Goal: Task Accomplishment & Management: Complete application form

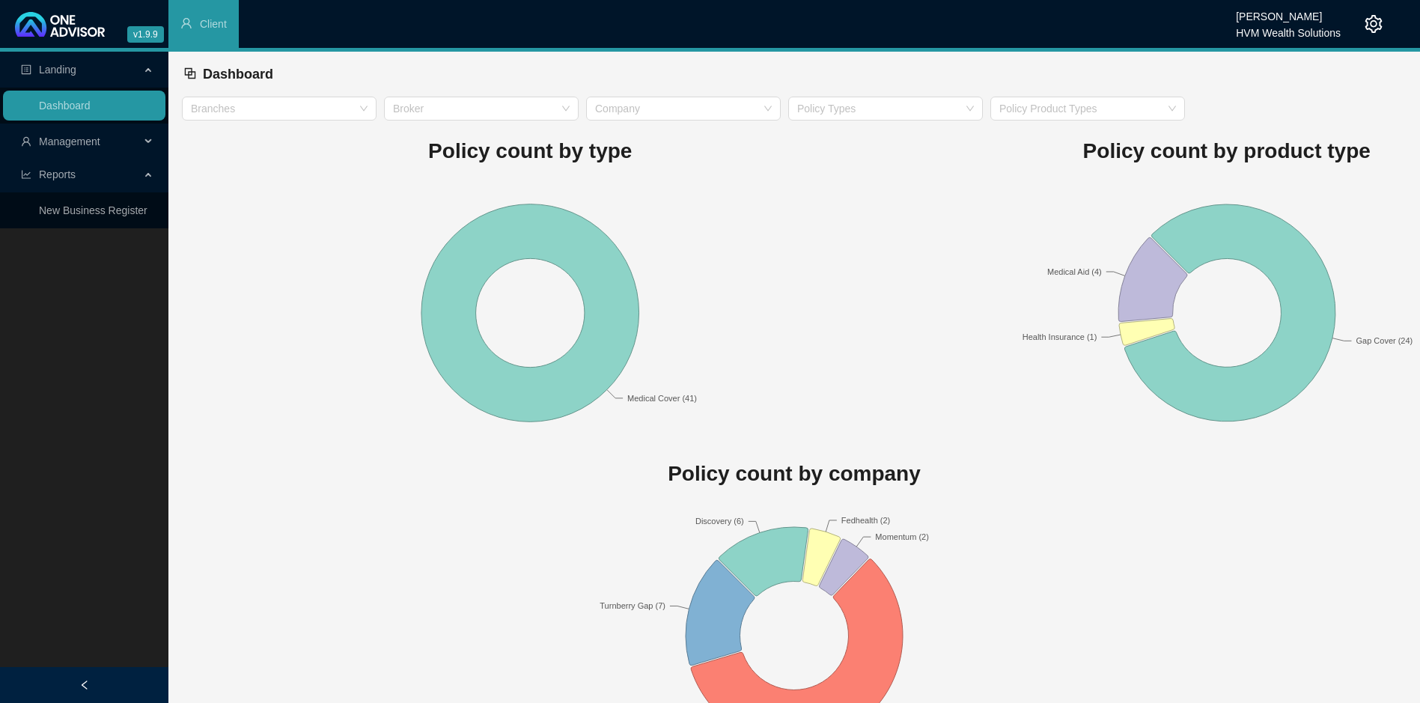
click at [1378, 19] on icon "setting" at bounding box center [1374, 24] width 17 height 18
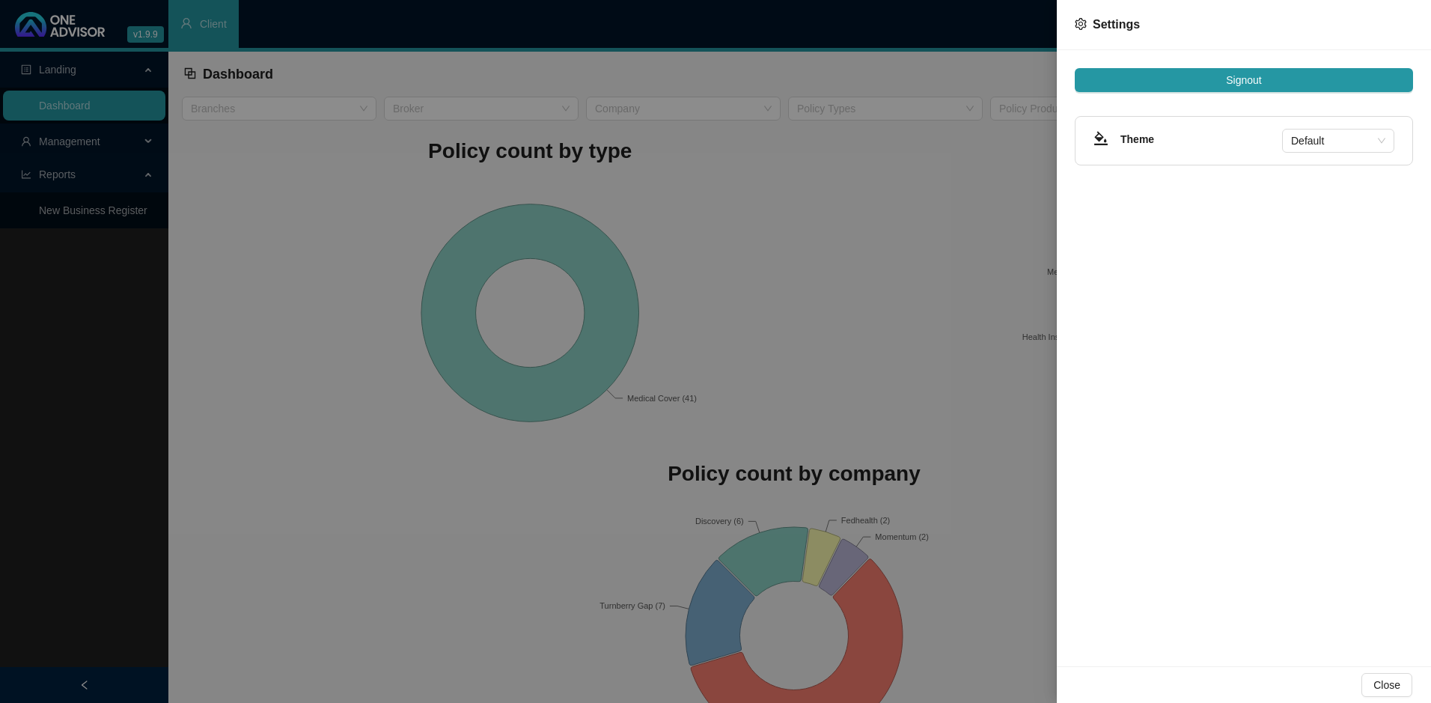
click at [467, 288] on div at bounding box center [715, 351] width 1431 height 703
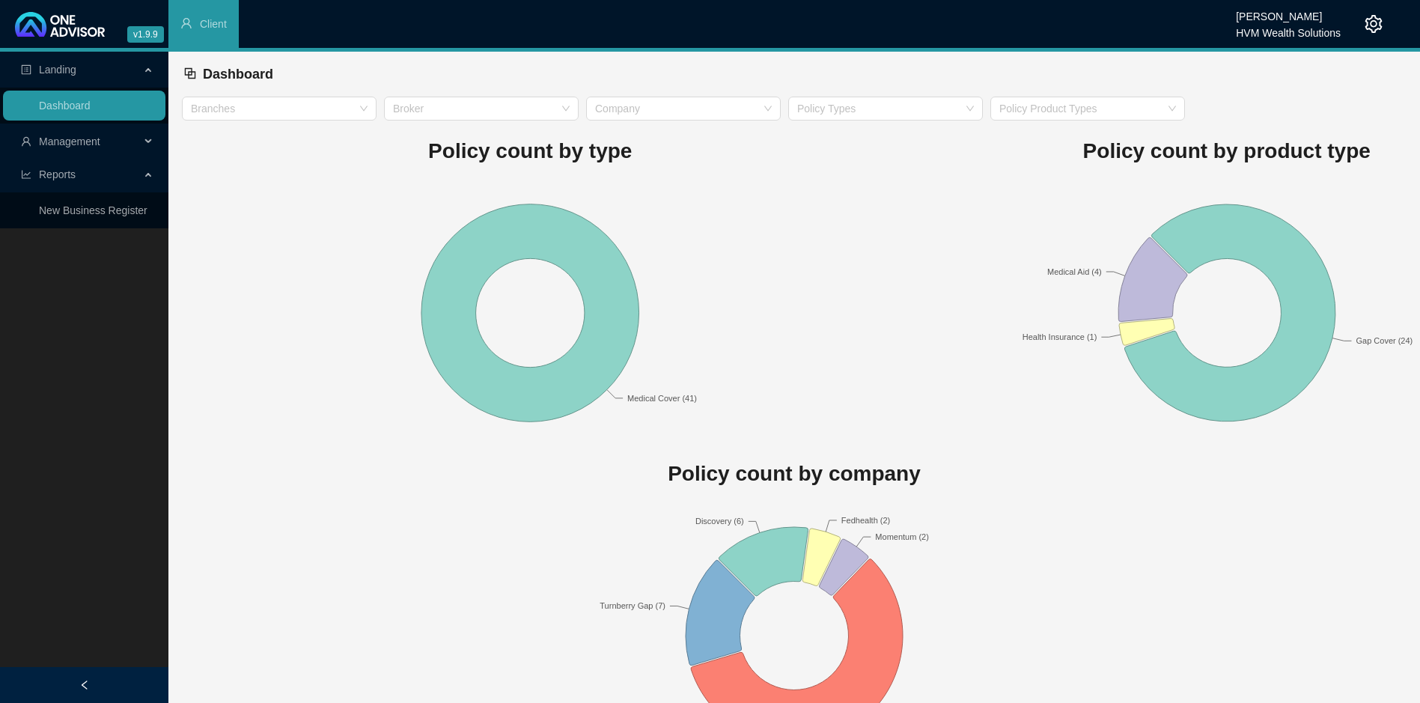
click at [71, 144] on span "Management" at bounding box center [69, 142] width 61 height 12
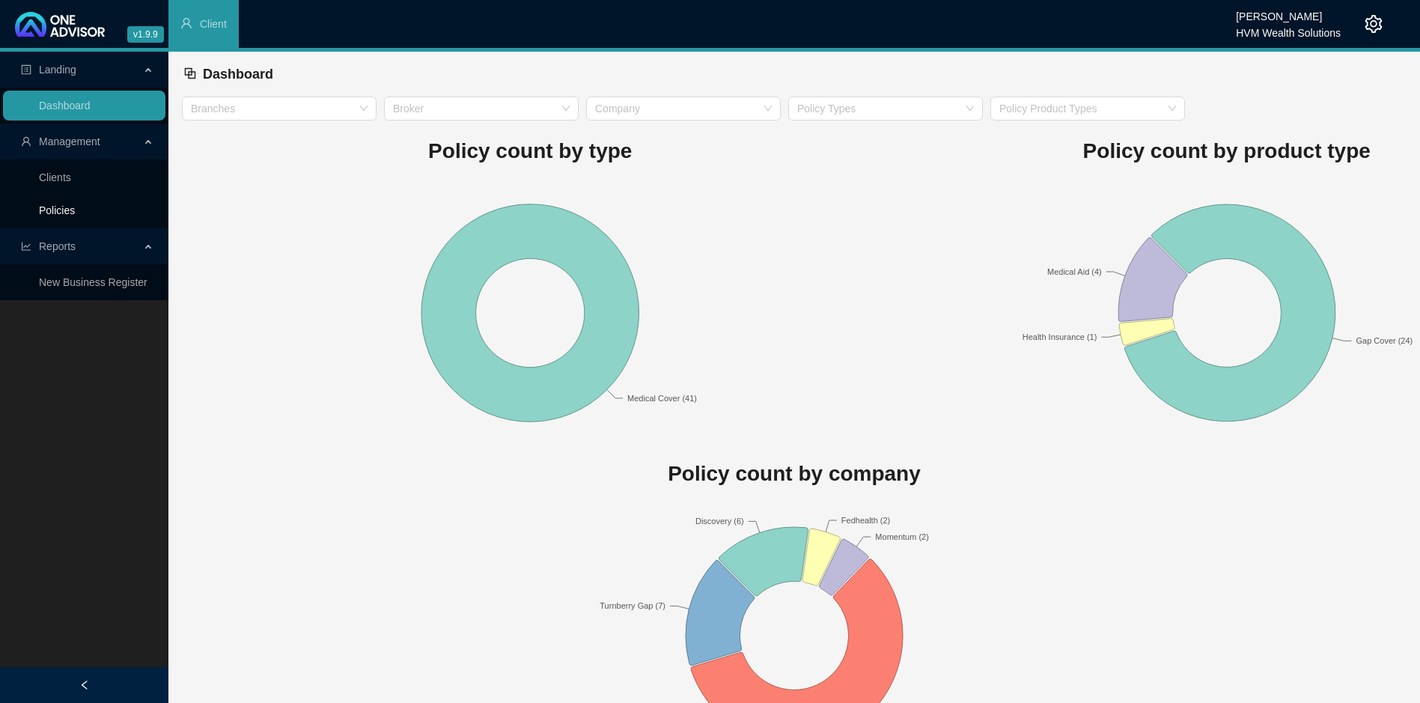
click at [70, 204] on link "Policies" at bounding box center [57, 210] width 36 height 12
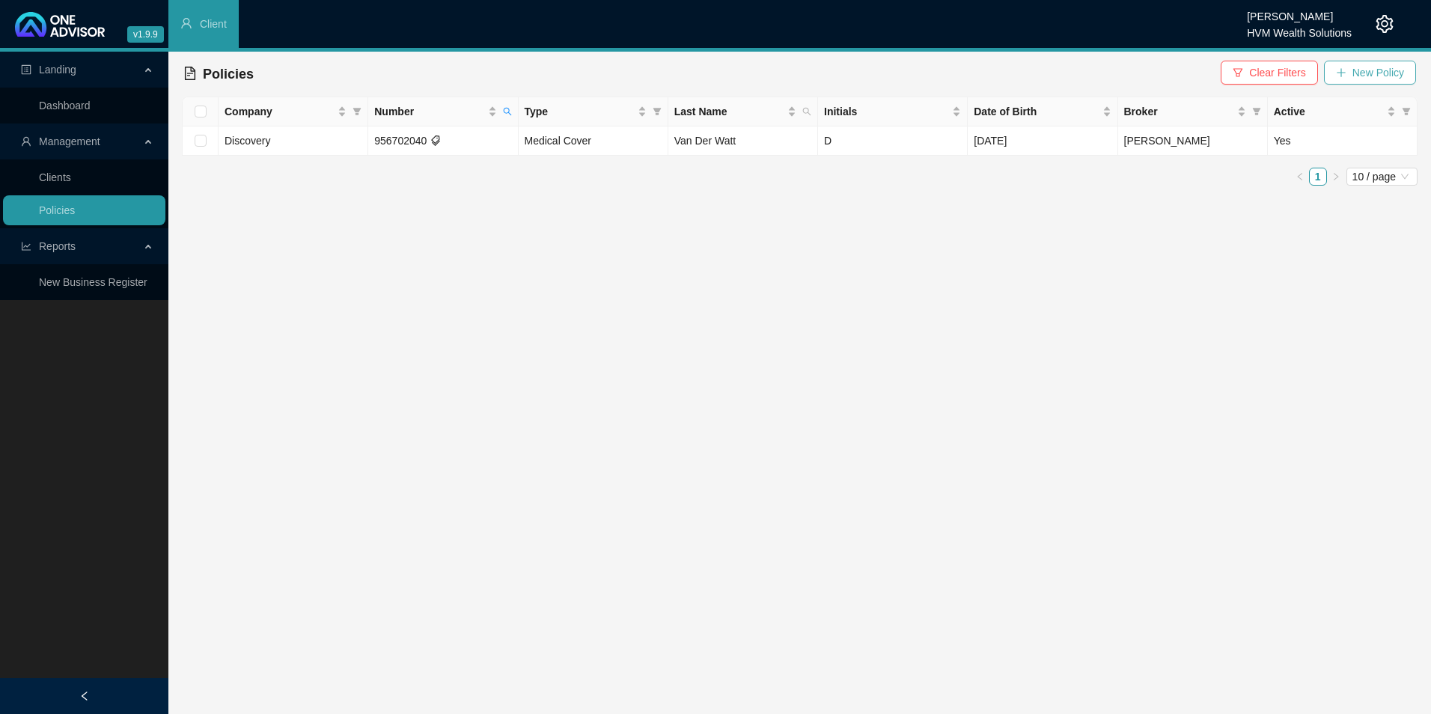
click at [1362, 76] on span "New Policy" at bounding box center [1379, 72] width 52 height 16
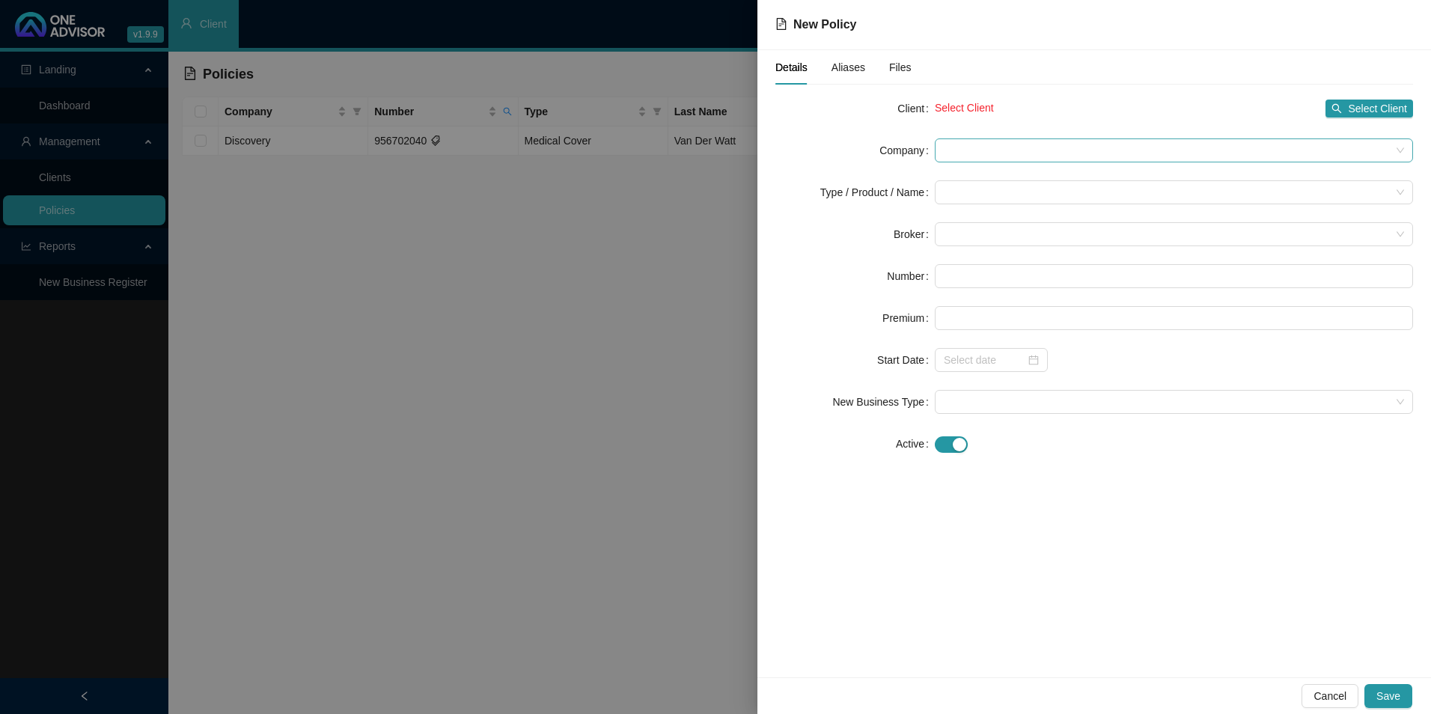
click at [1023, 149] on span at bounding box center [1174, 150] width 460 height 22
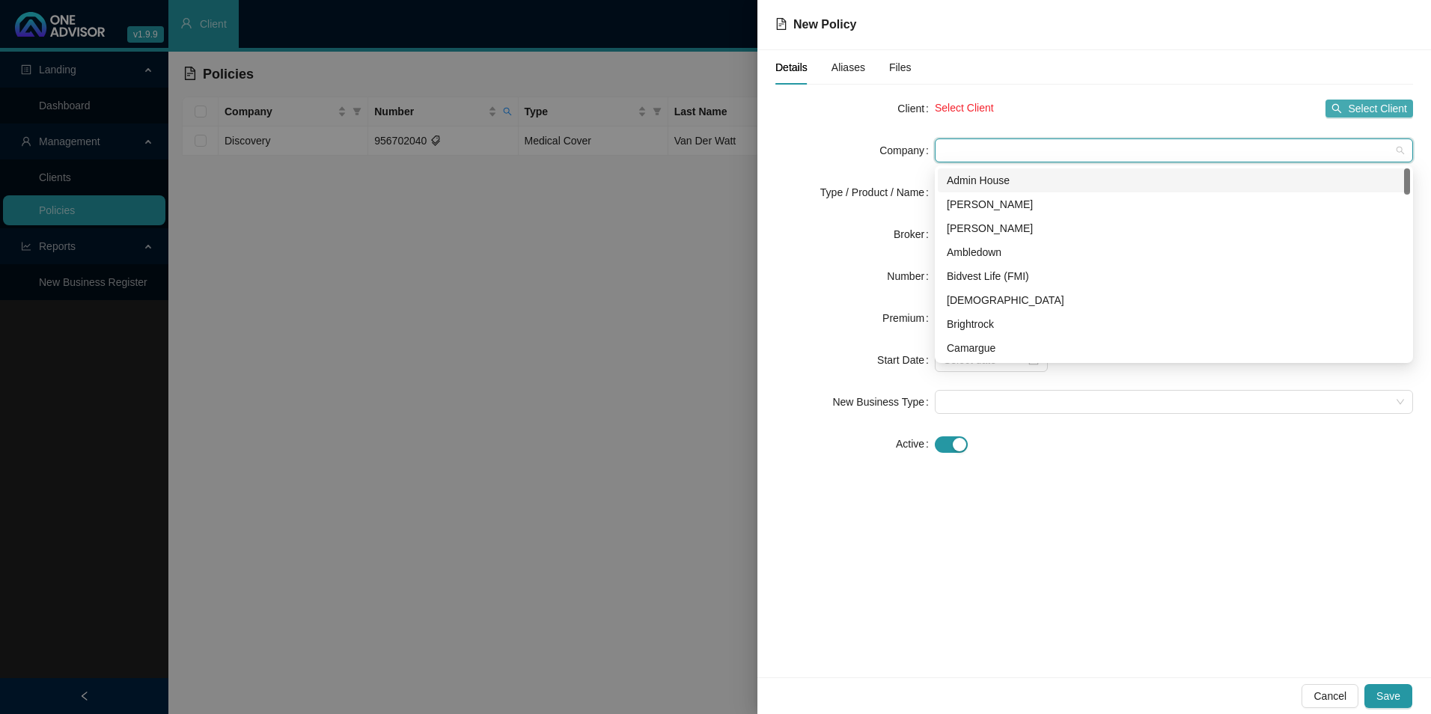
click at [1349, 114] on button "Select Client" at bounding box center [1370, 109] width 88 height 18
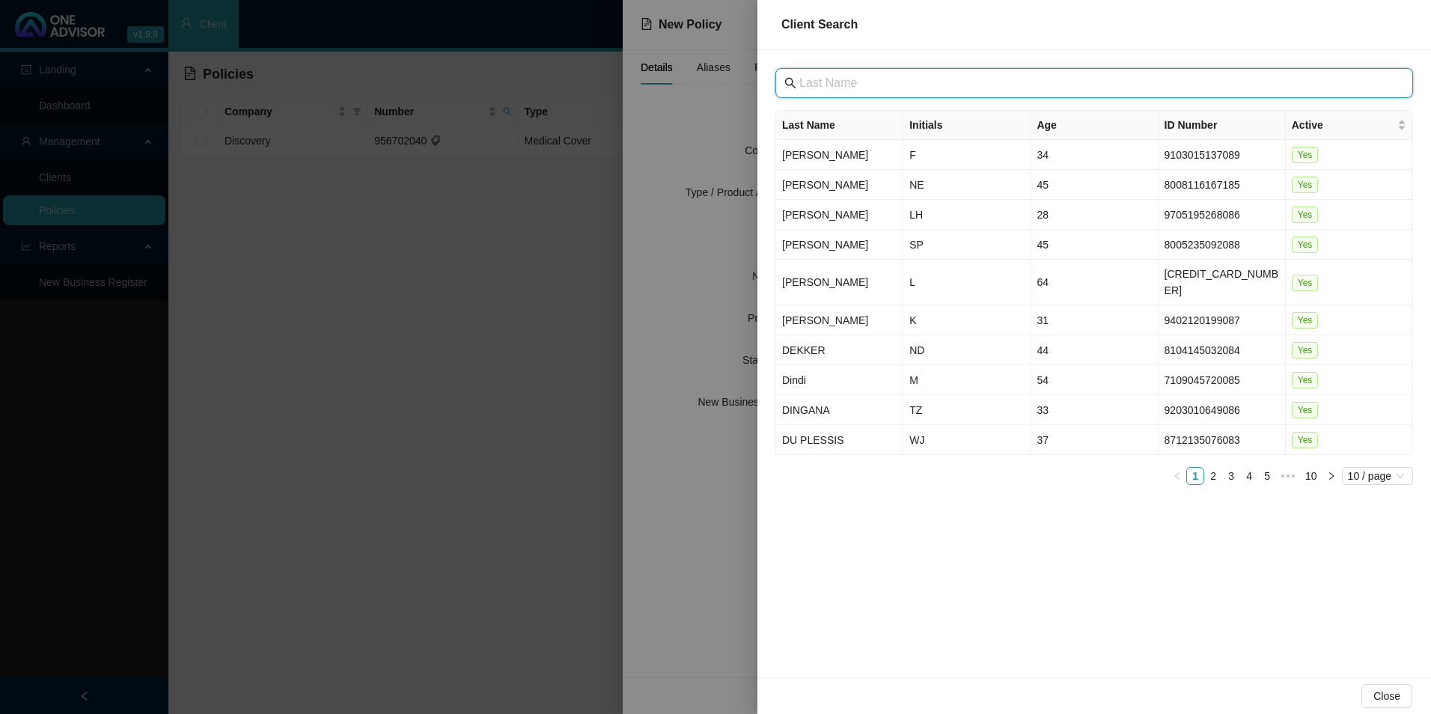
click at [894, 84] on input "text" at bounding box center [1096, 83] width 593 height 18
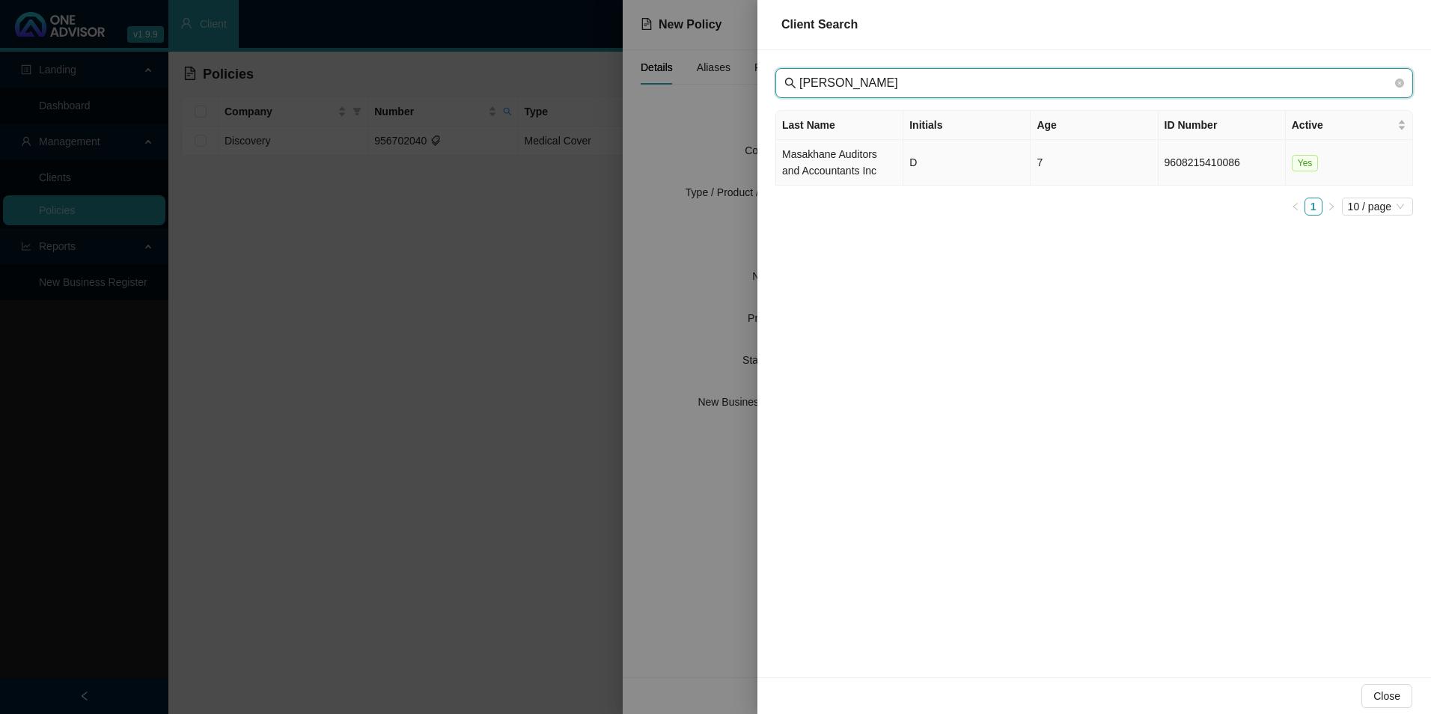
type input "[PERSON_NAME]"
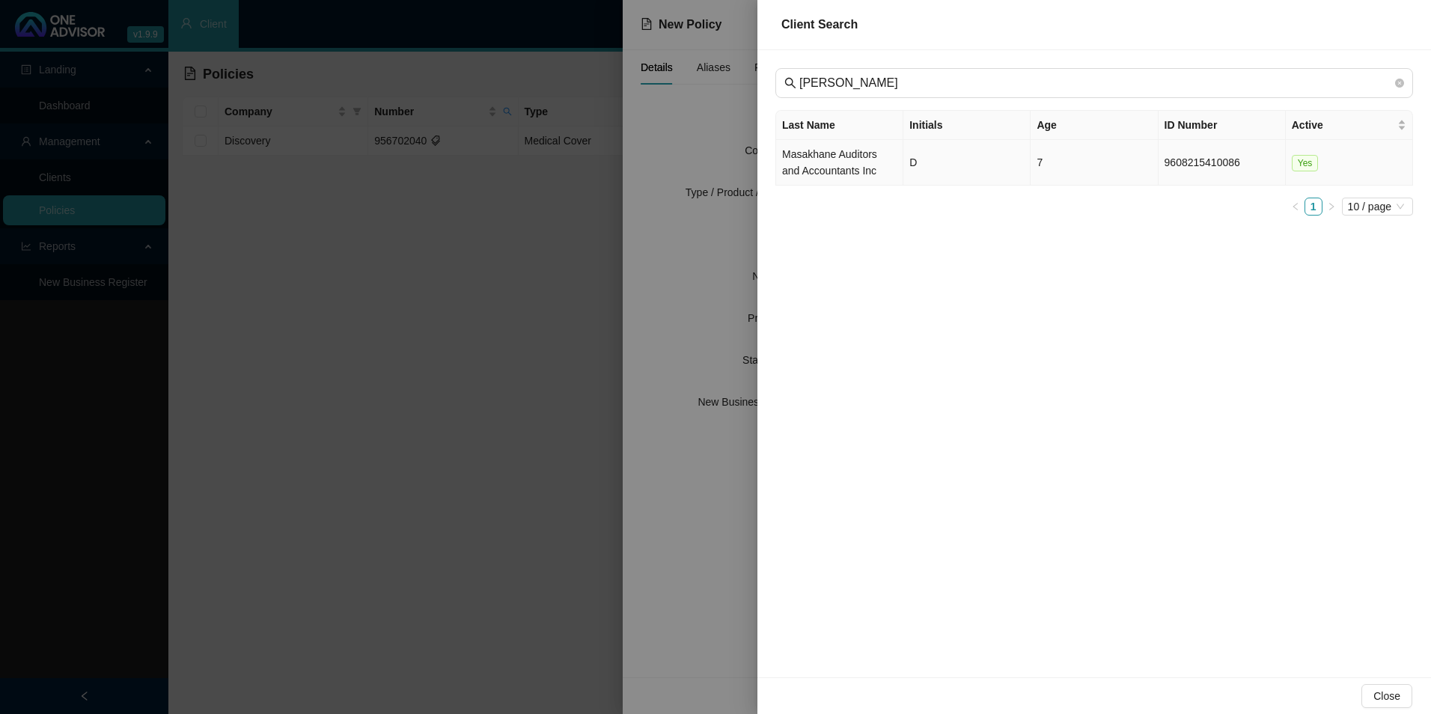
click at [856, 171] on td "Masakhane Auditors and Accountants Inc" at bounding box center [839, 163] width 127 height 46
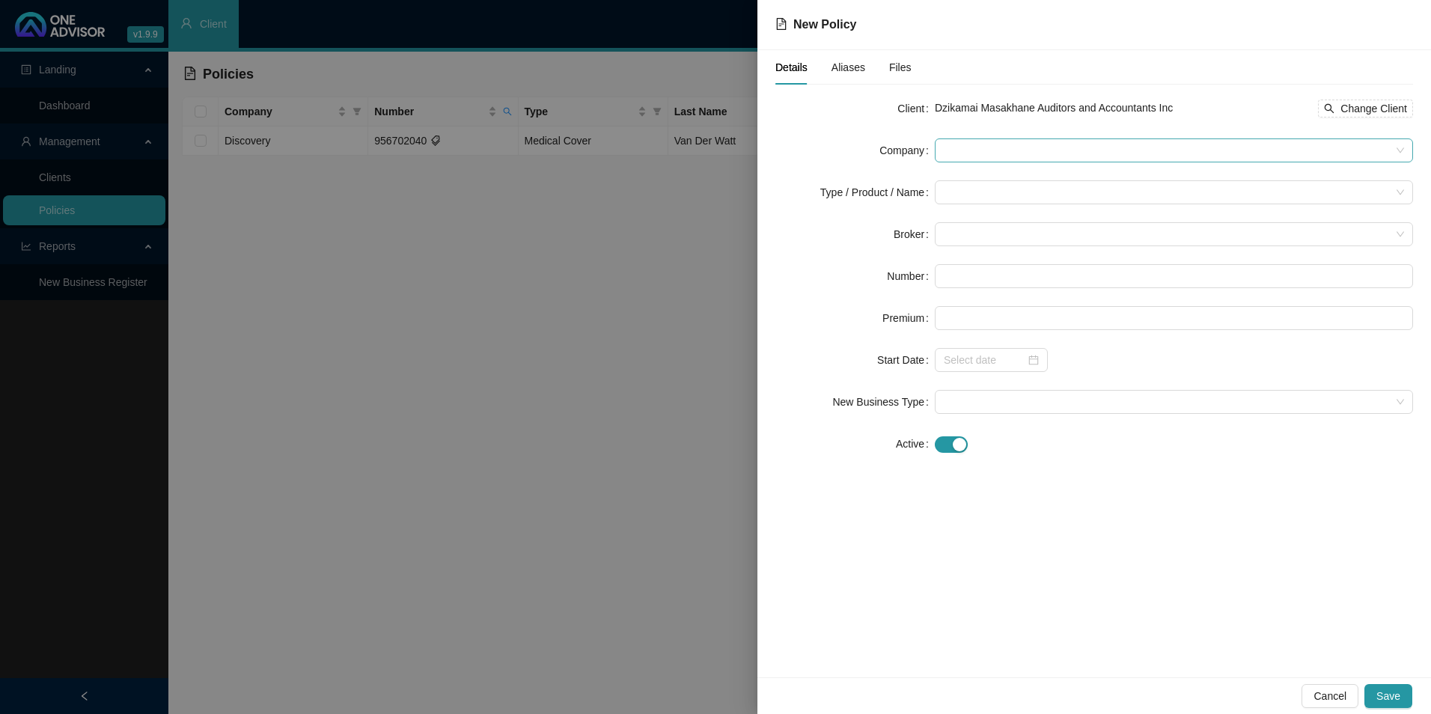
click at [1076, 161] on span at bounding box center [1174, 150] width 460 height 22
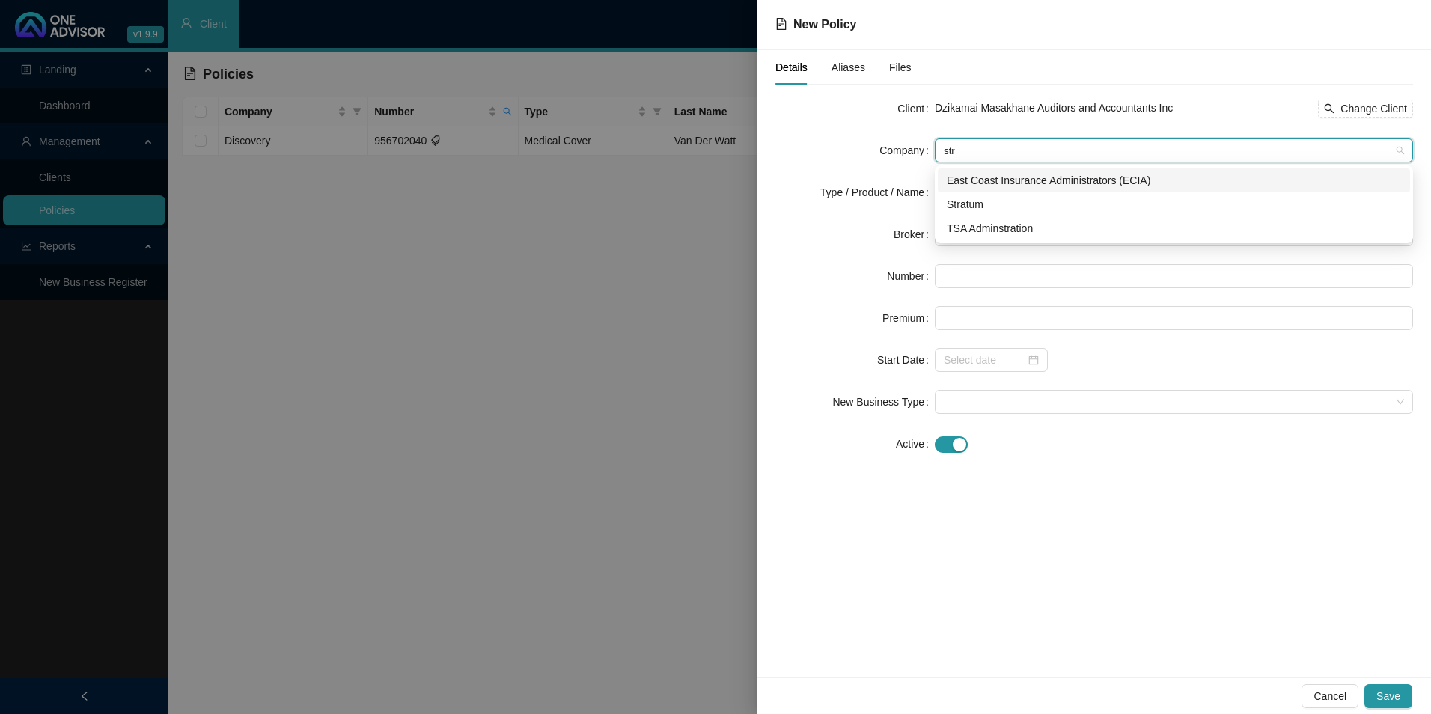
type input "stra"
click at [993, 211] on div "Stratum" at bounding box center [1174, 204] width 454 height 16
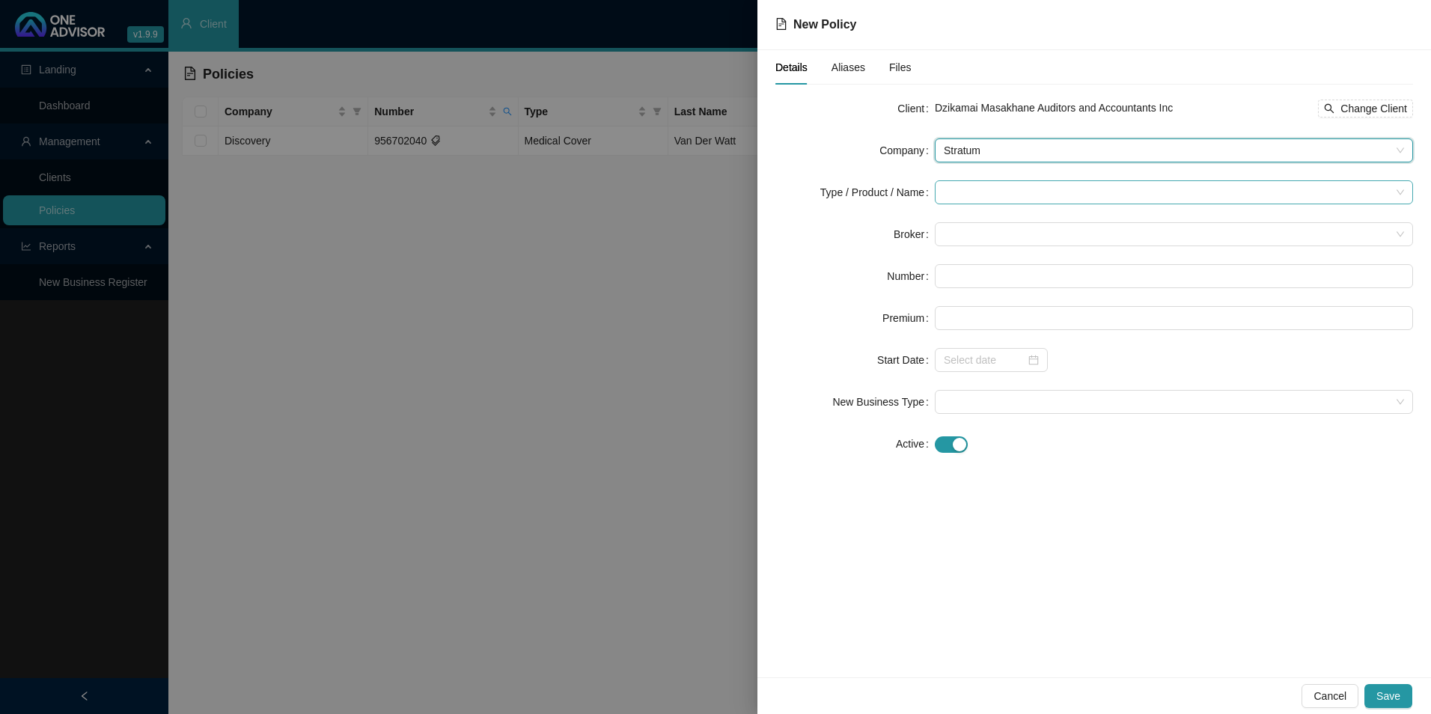
click at [999, 198] on input "search" at bounding box center [1167, 192] width 447 height 22
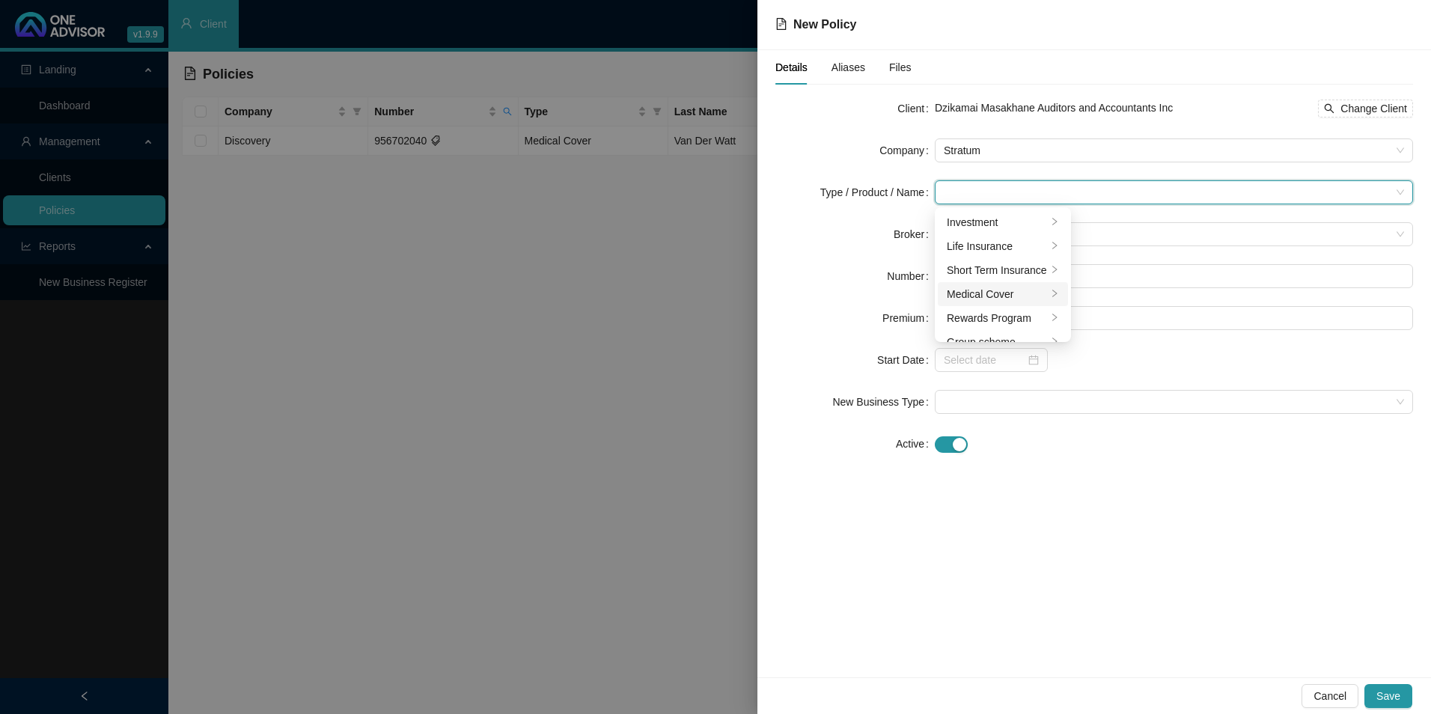
click at [981, 284] on li "Medical Cover" at bounding box center [1003, 294] width 130 height 24
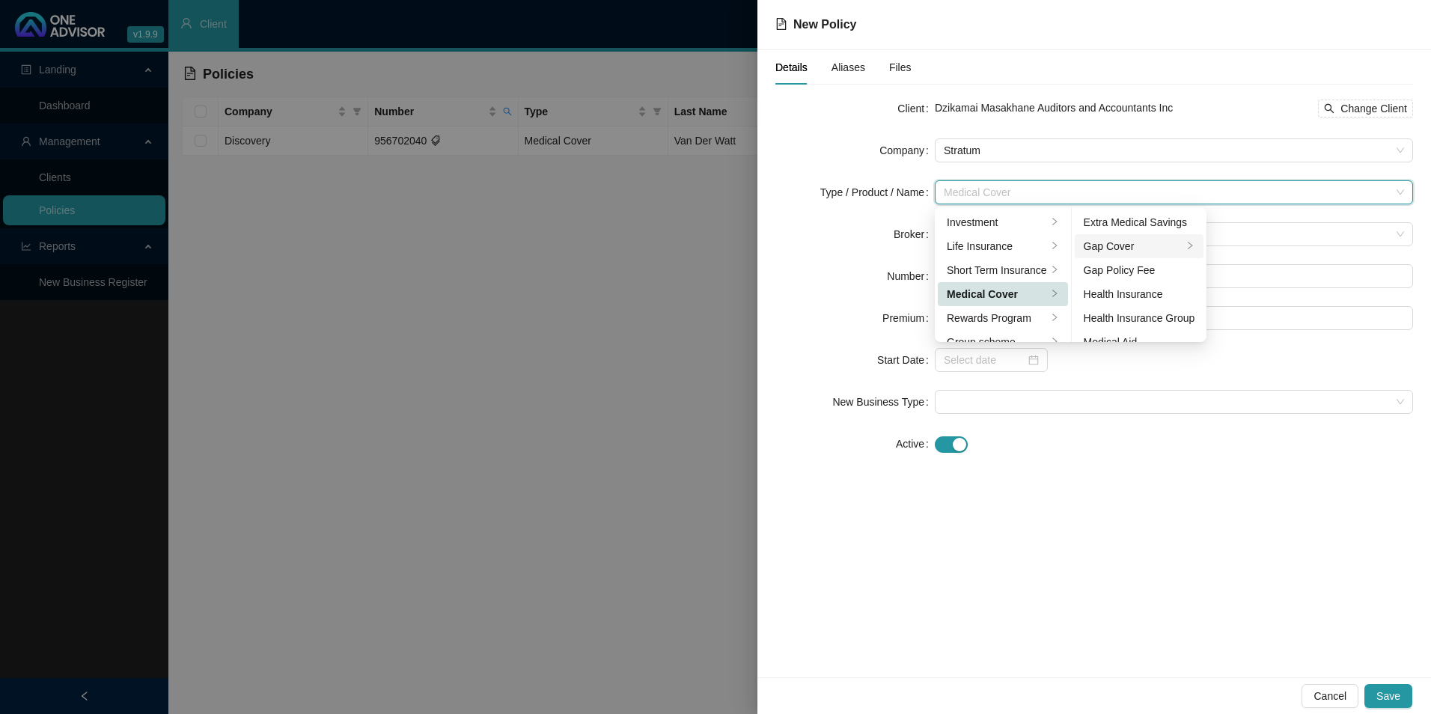
click at [1167, 249] on div "Gap Cover" at bounding box center [1134, 246] width 100 height 16
click at [1294, 457] on div "Client Dzikamai Masakhane Auditors and Accountants Inc Change Client Company St…" at bounding box center [1095, 285] width 638 height 377
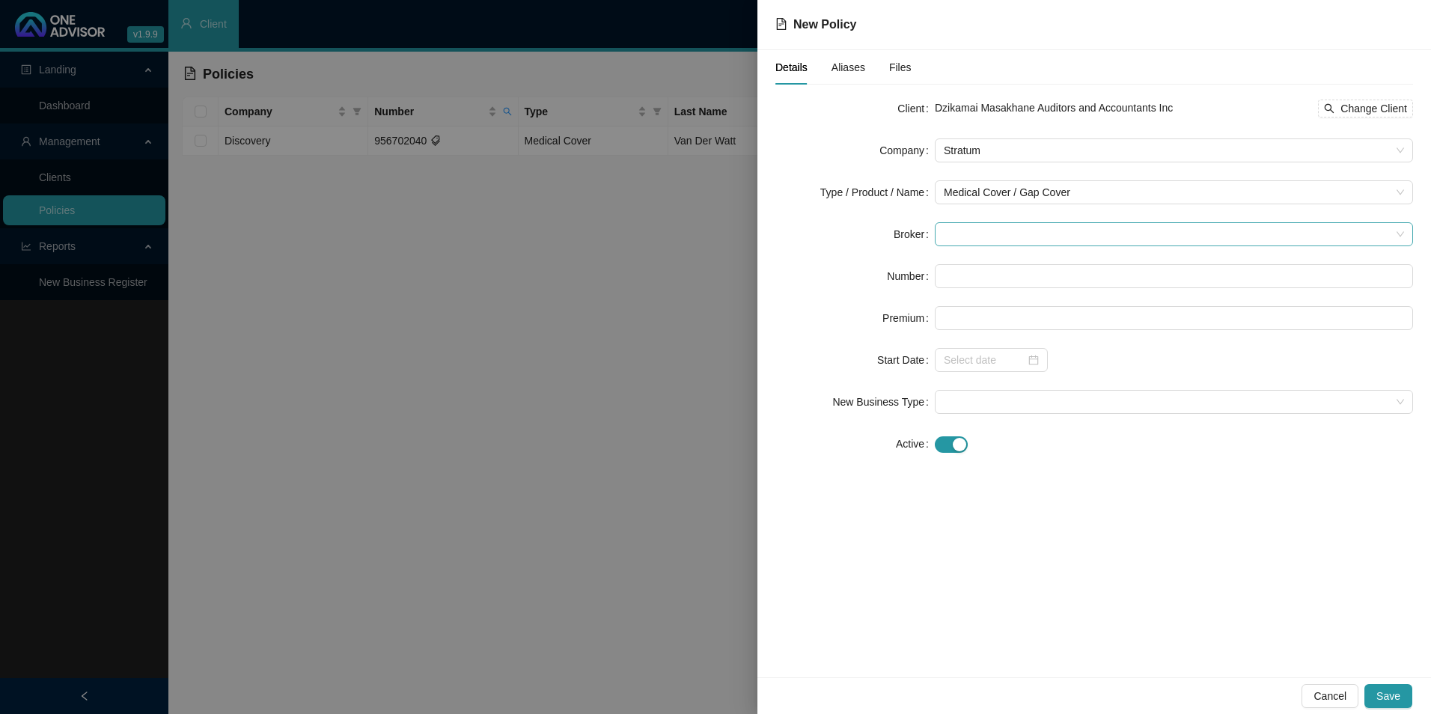
click at [1029, 228] on span at bounding box center [1174, 234] width 460 height 22
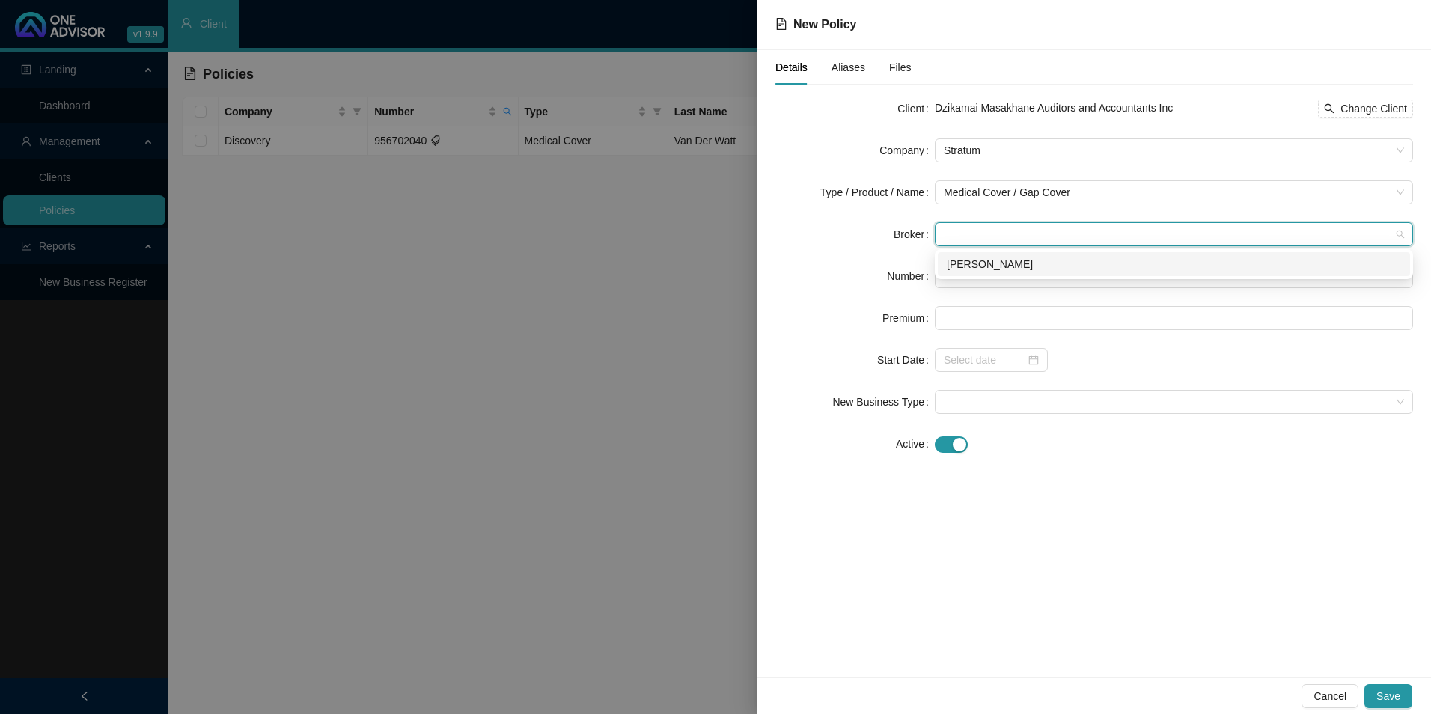
click at [1003, 264] on div "[PERSON_NAME]" at bounding box center [1174, 264] width 454 height 16
click at [998, 280] on input "text" at bounding box center [1174, 276] width 478 height 24
click at [1022, 279] on input "text" at bounding box center [1174, 276] width 478 height 24
click at [1012, 278] on input "text" at bounding box center [1174, 276] width 478 height 24
paste input "PRI0507250"
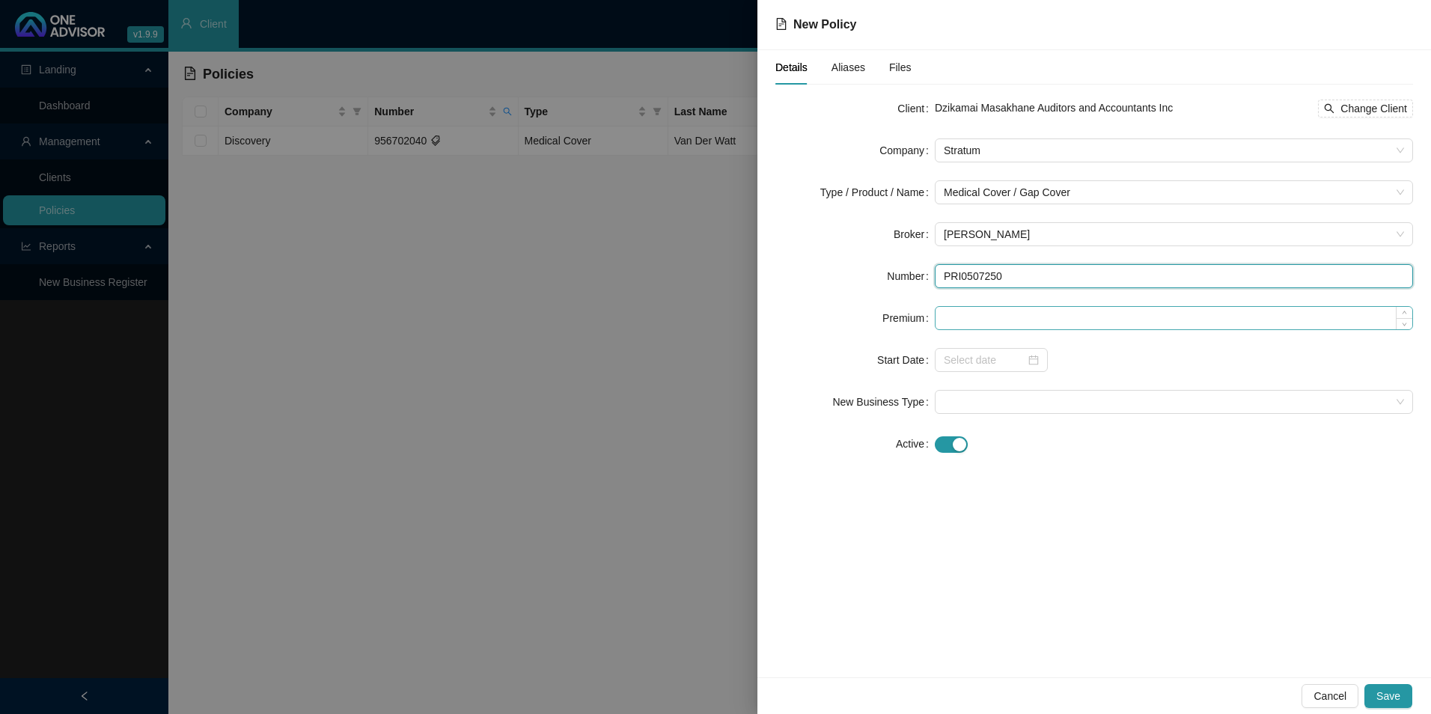
type input "PRI0507250"
click at [976, 314] on input at bounding box center [1174, 318] width 477 height 22
click at [1032, 324] on input at bounding box center [1174, 318] width 477 height 22
paste input "R552,00"
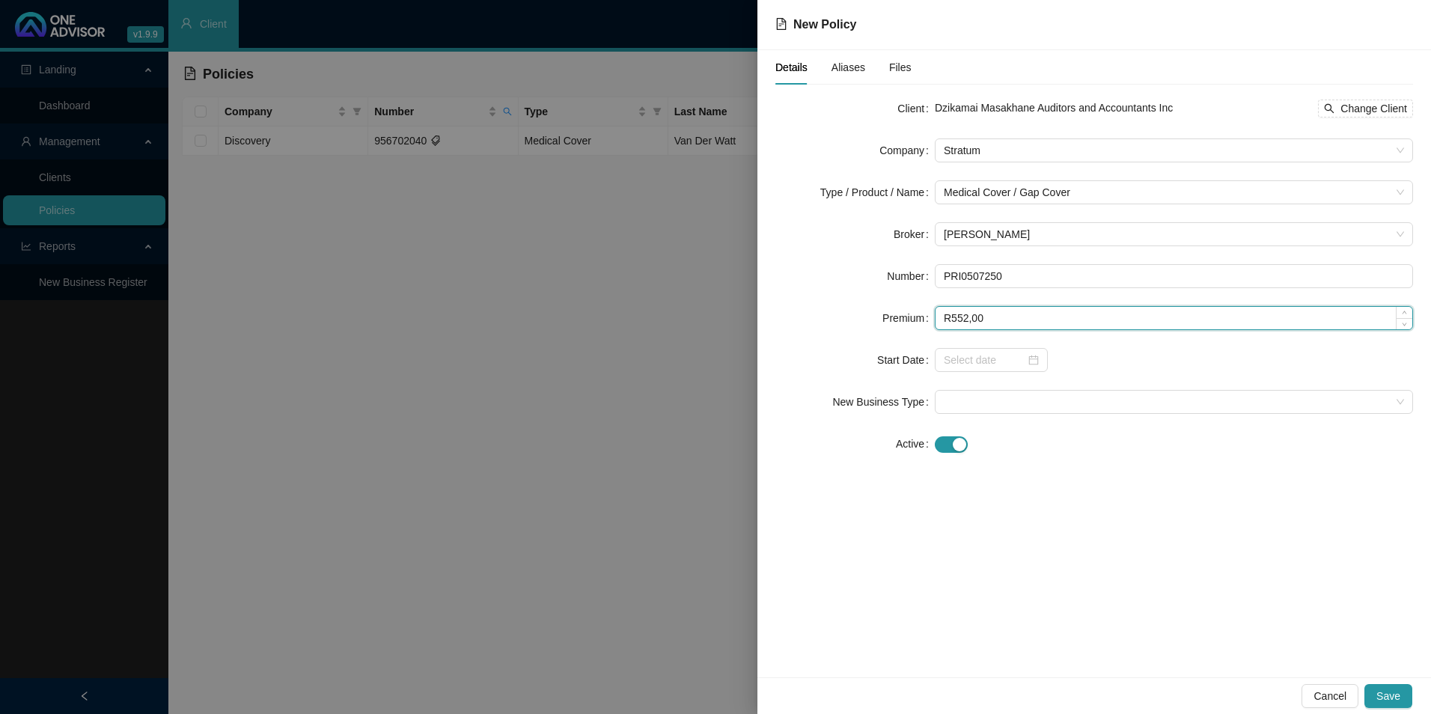
click at [956, 320] on input "R552,00" at bounding box center [1174, 318] width 477 height 22
click at [975, 323] on input "R552,00" at bounding box center [1174, 318] width 477 height 22
type input "552.00"
click at [1079, 480] on div "Details Aliases Files Client Dzikamai Masakhane Auditors and Accountants Inc Ch…" at bounding box center [1095, 363] width 674 height 627
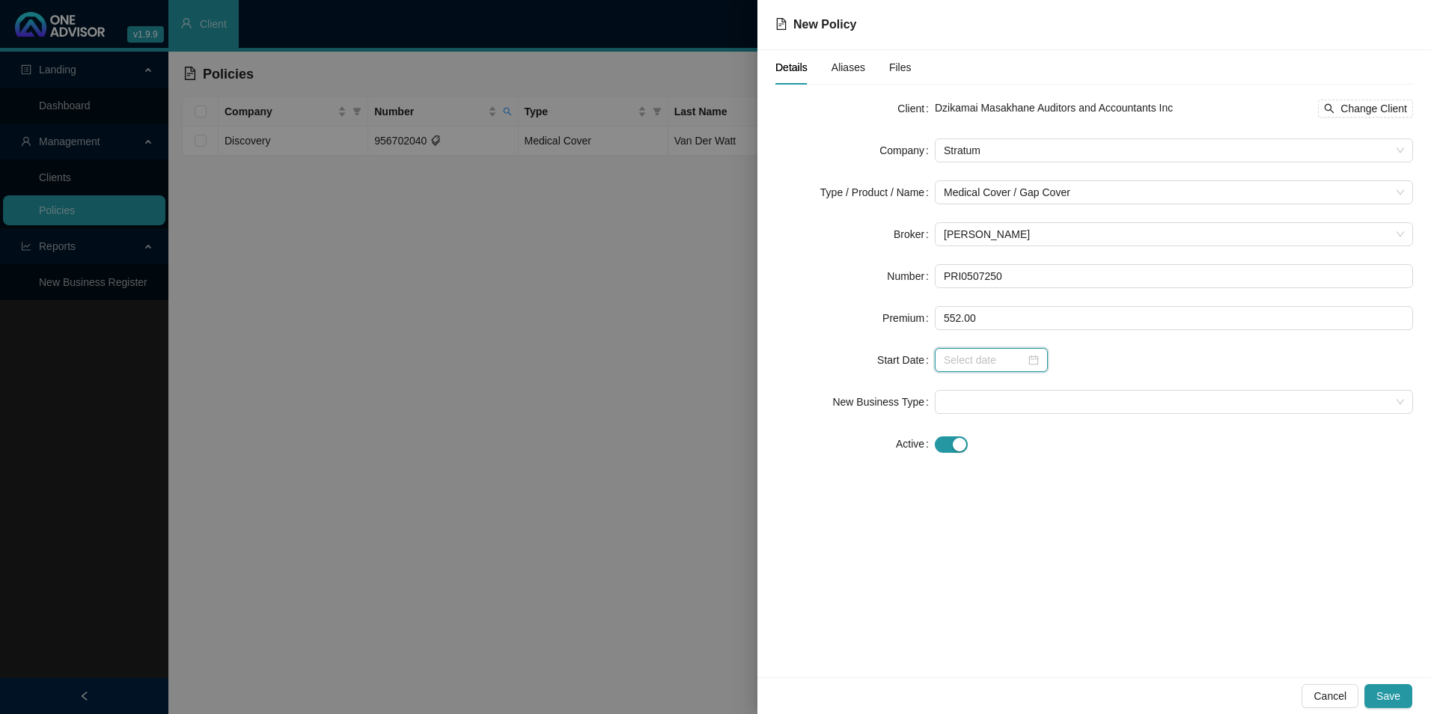
click at [1002, 366] on input at bounding box center [985, 360] width 82 height 16
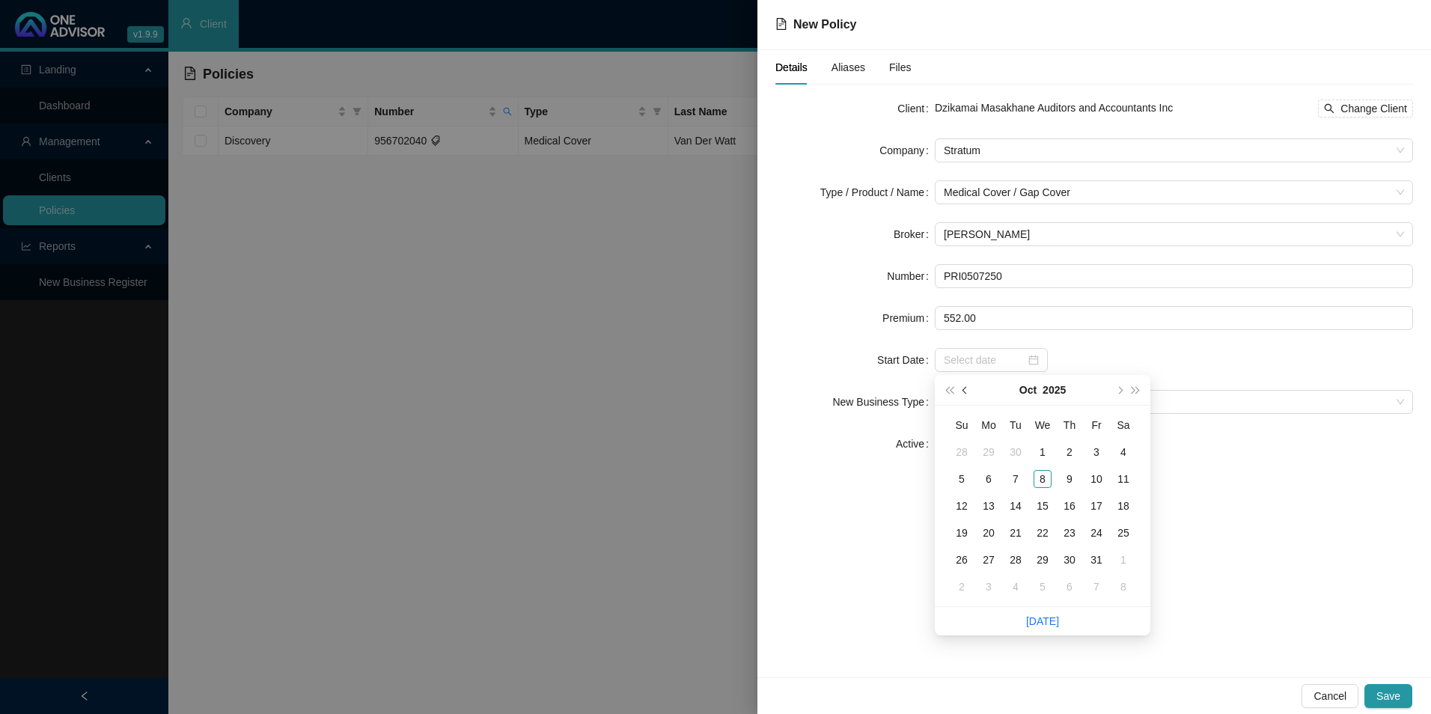
click at [967, 390] on span "prev-year" at bounding box center [966, 389] width 7 height 7
type input "[DATE]"
click at [987, 448] on div "1" at bounding box center [989, 452] width 18 height 18
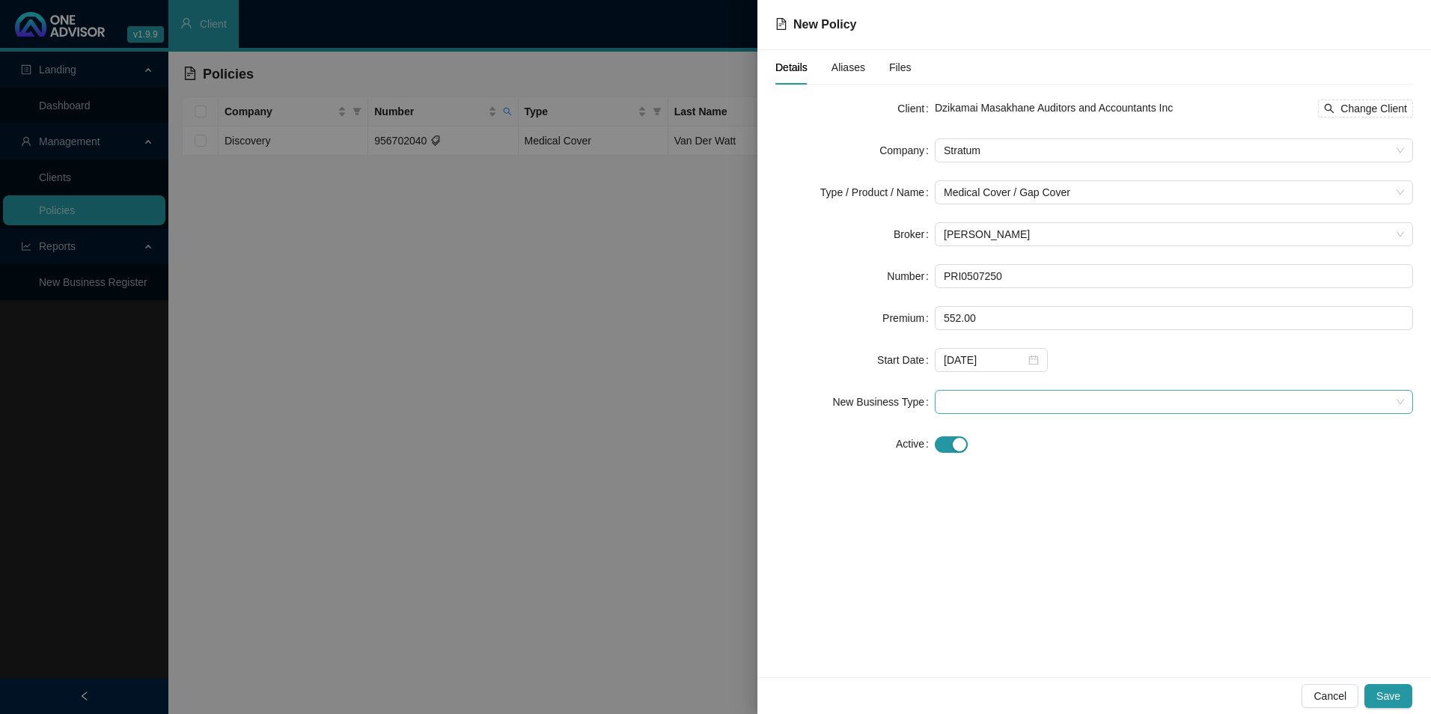
click at [989, 402] on span at bounding box center [1174, 402] width 460 height 22
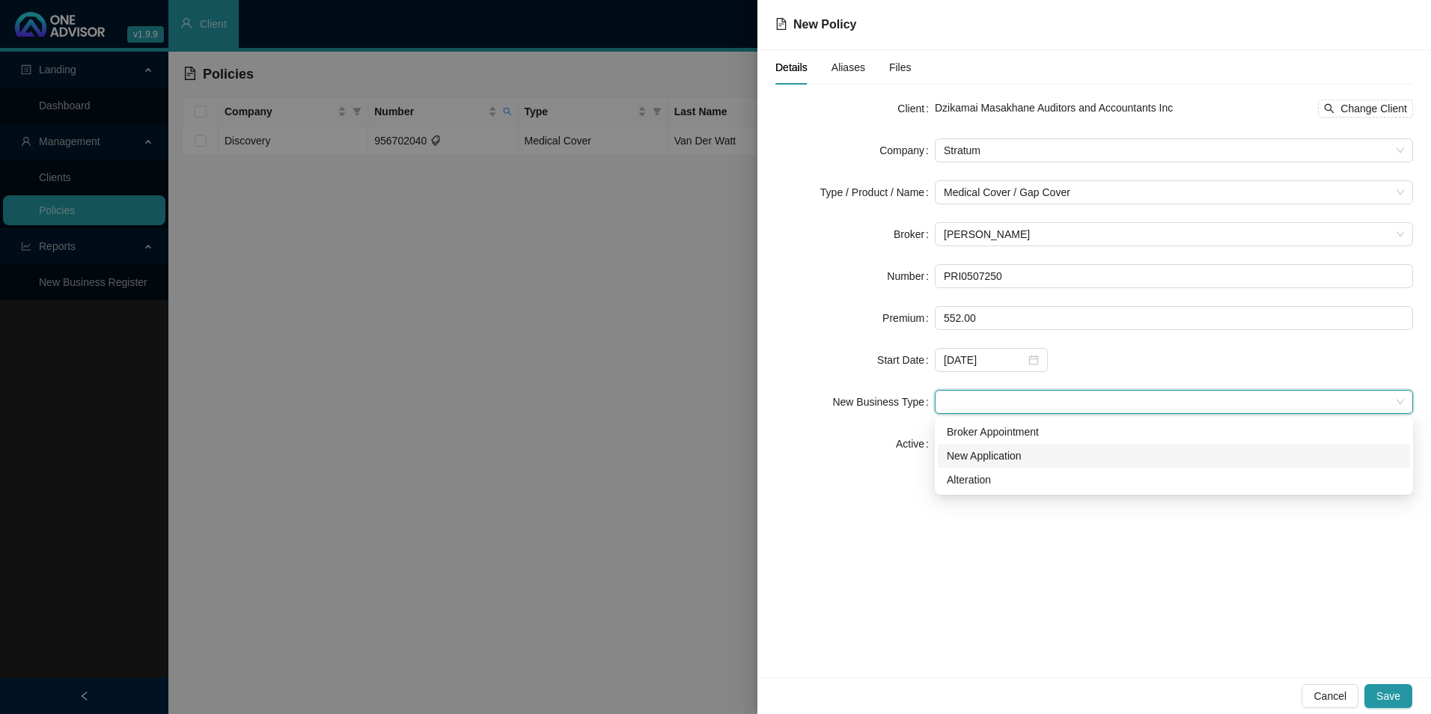
click at [974, 452] on div "New Application" at bounding box center [1174, 456] width 454 height 16
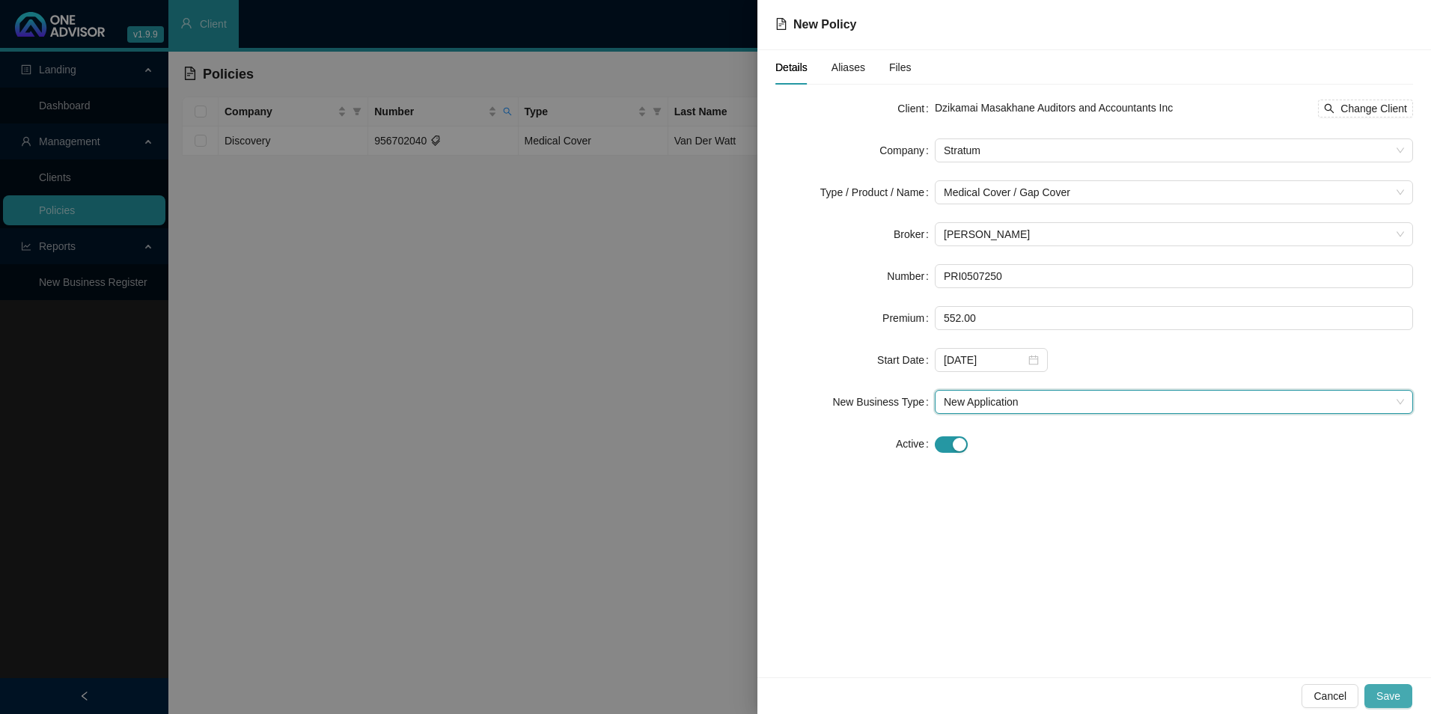
click at [1392, 707] on button "Save" at bounding box center [1389, 696] width 48 height 24
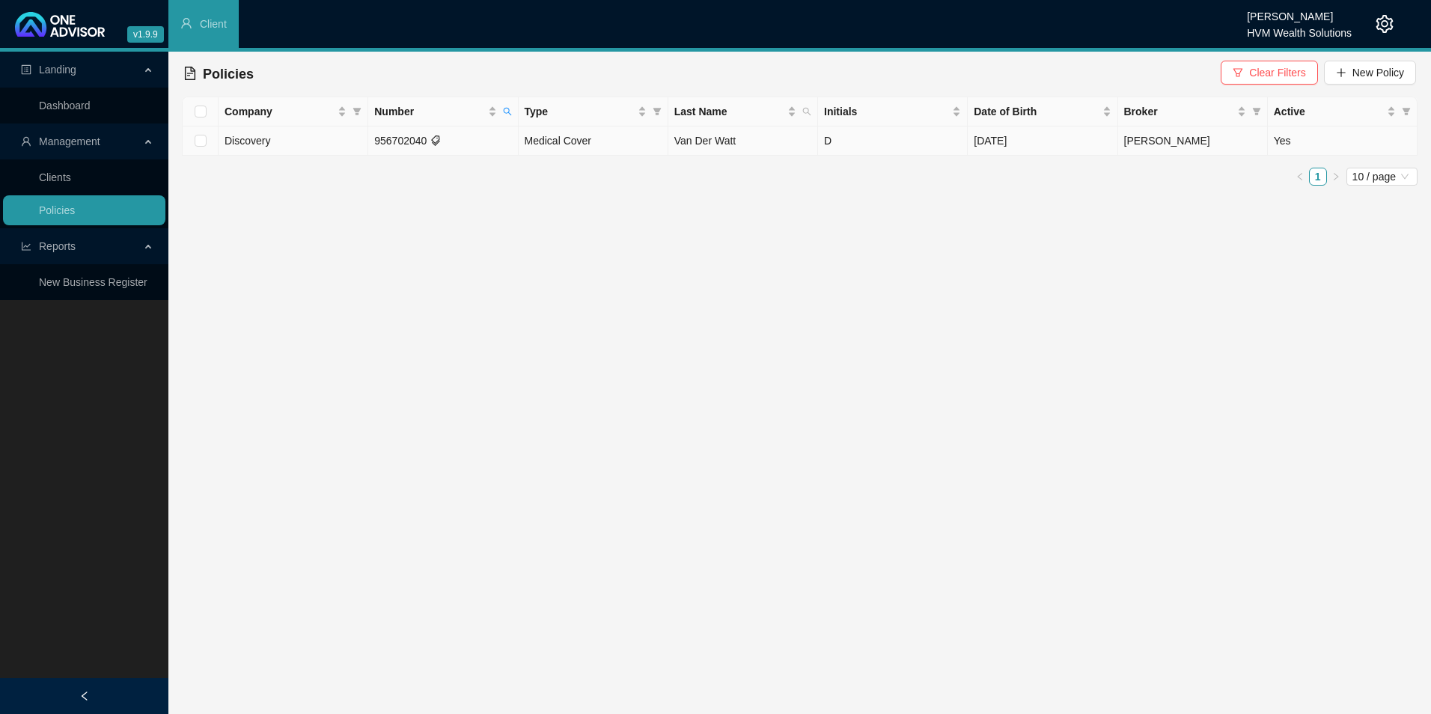
click at [406, 138] on td "956702040" at bounding box center [443, 141] width 150 height 29
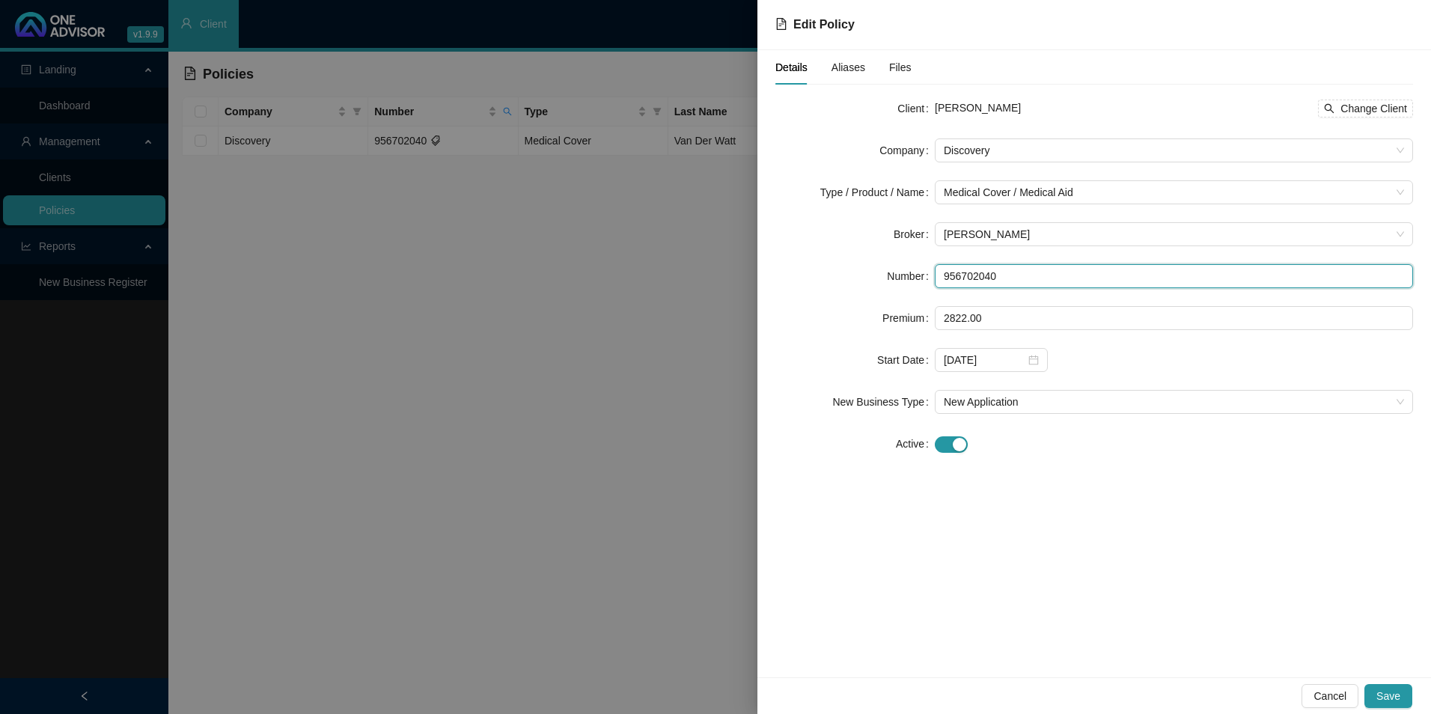
click at [949, 276] on input "956702040" at bounding box center [1174, 276] width 478 height 24
click at [593, 309] on div at bounding box center [715, 357] width 1431 height 714
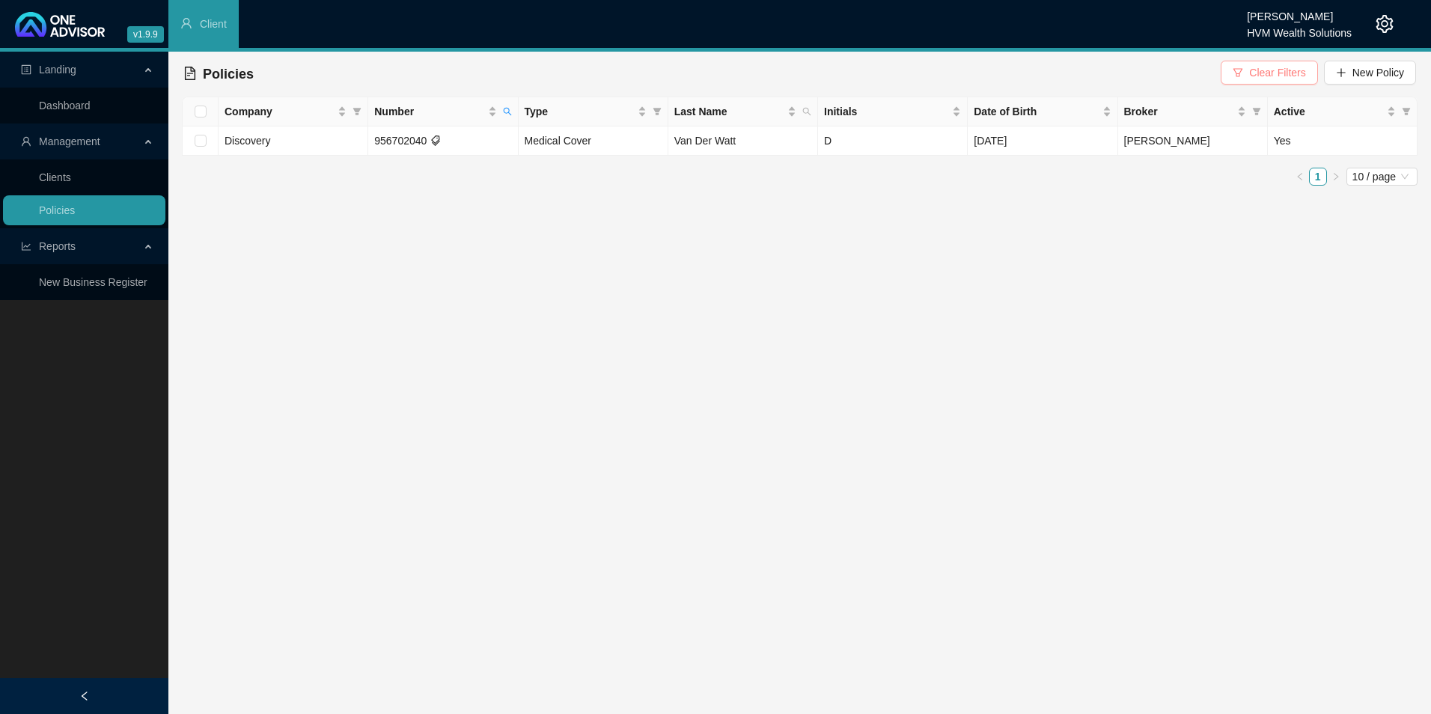
click at [1291, 73] on span "Clear Filters" at bounding box center [1278, 72] width 56 height 16
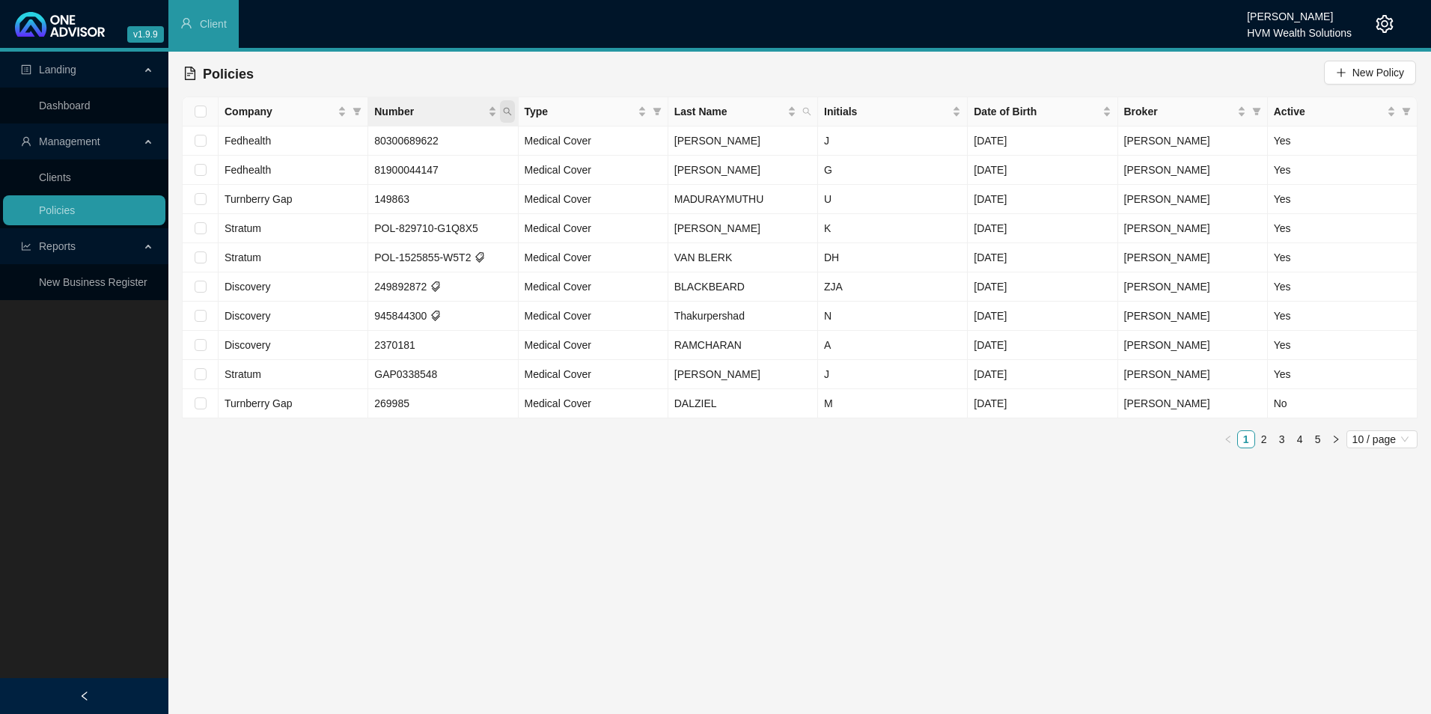
click at [511, 109] on icon "search" at bounding box center [507, 111] width 9 height 9
click at [401, 153] on input "PRI0507250" at bounding box center [438, 144] width 141 height 24
click at [410, 175] on span "Search" at bounding box center [409, 170] width 33 height 16
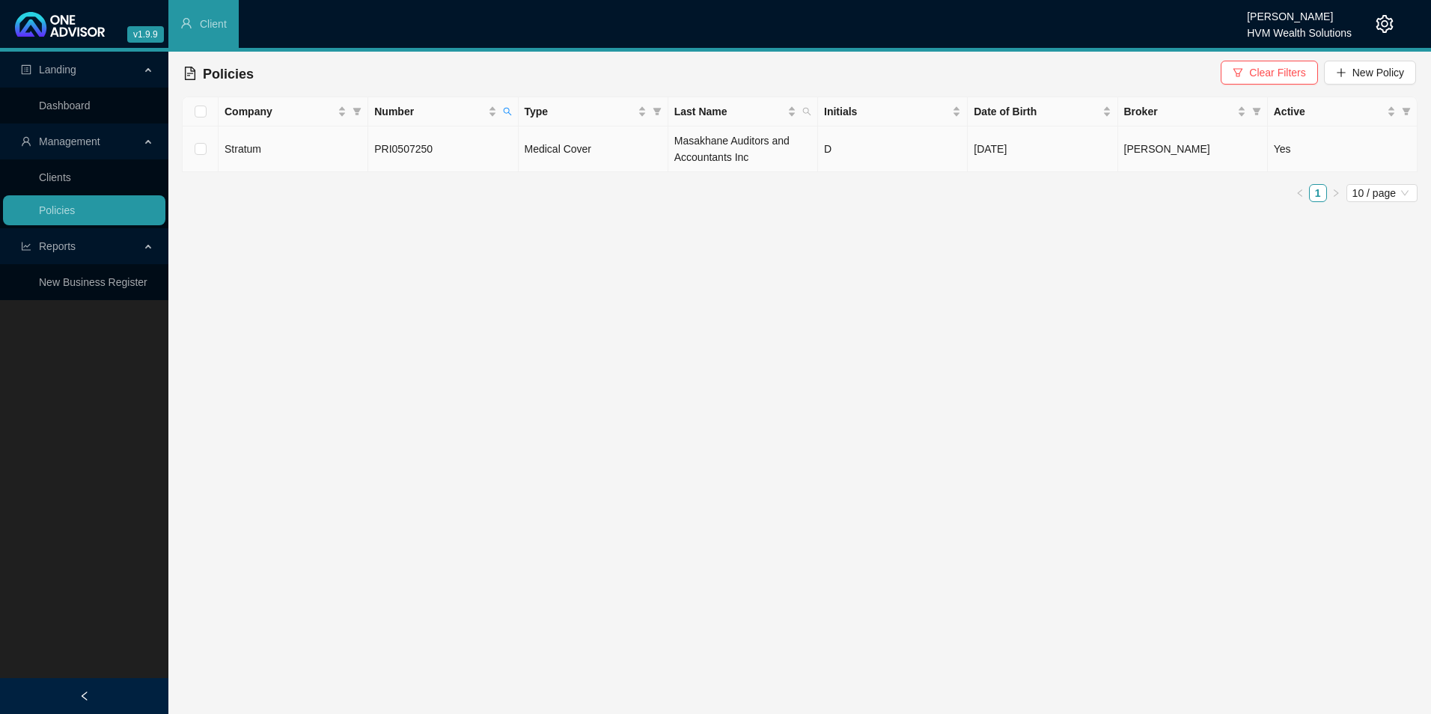
click at [281, 150] on td "Stratum" at bounding box center [294, 150] width 150 height 46
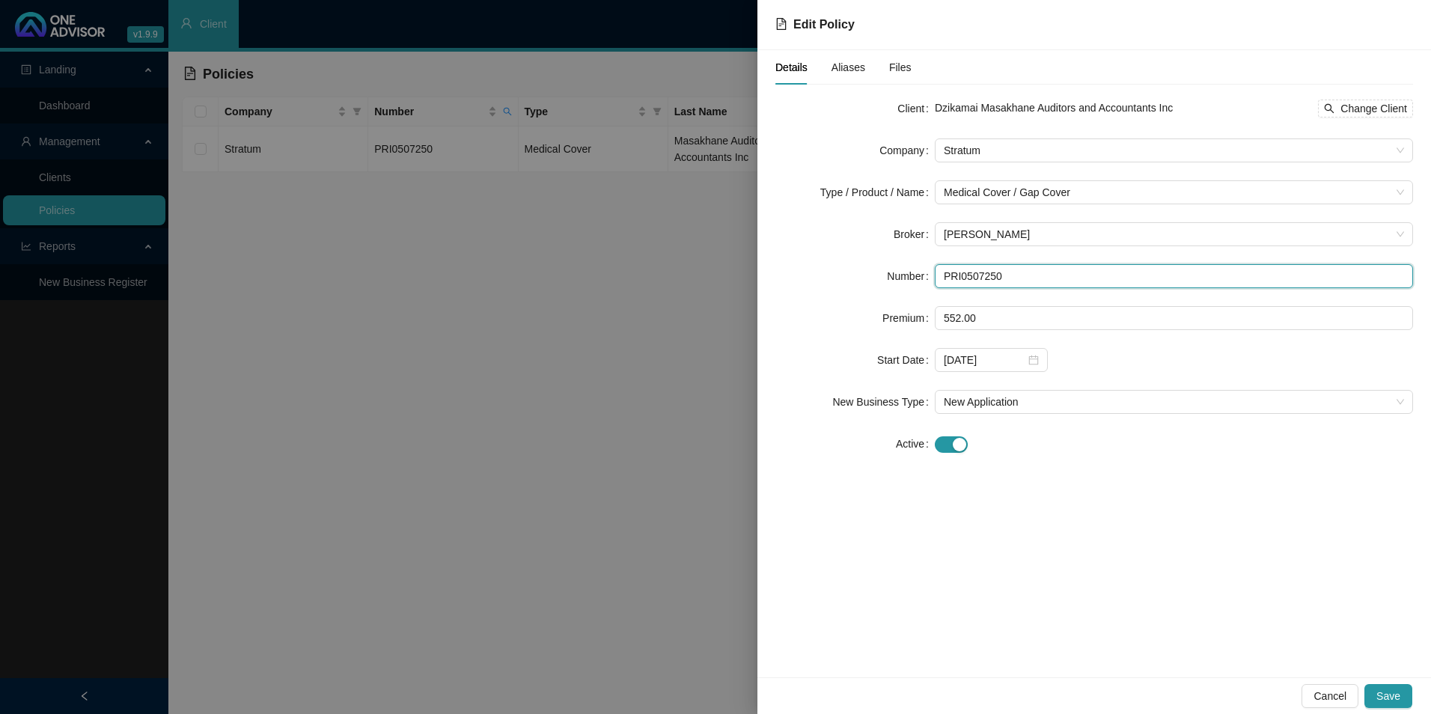
click at [946, 272] on input "PRI0507250" at bounding box center [1174, 276] width 478 height 24
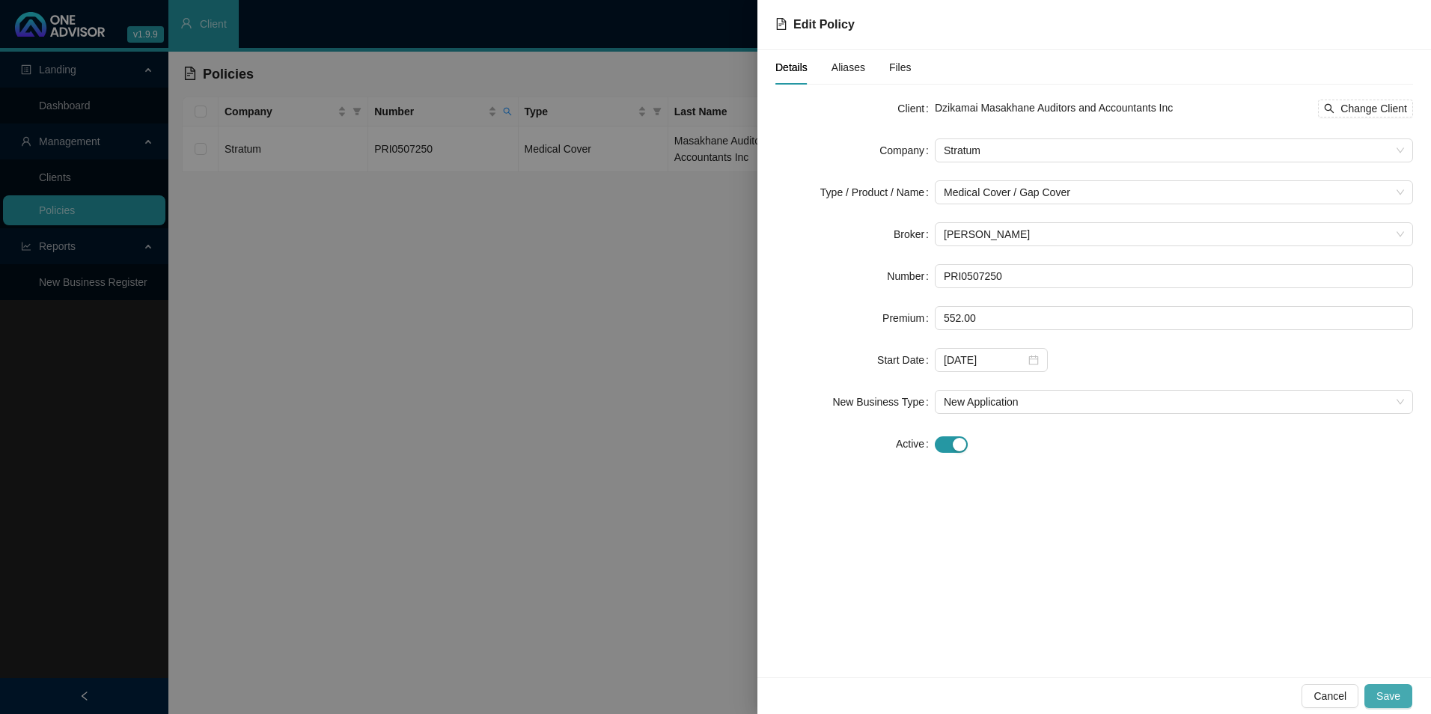
click at [1397, 695] on span "Save" at bounding box center [1389, 696] width 24 height 16
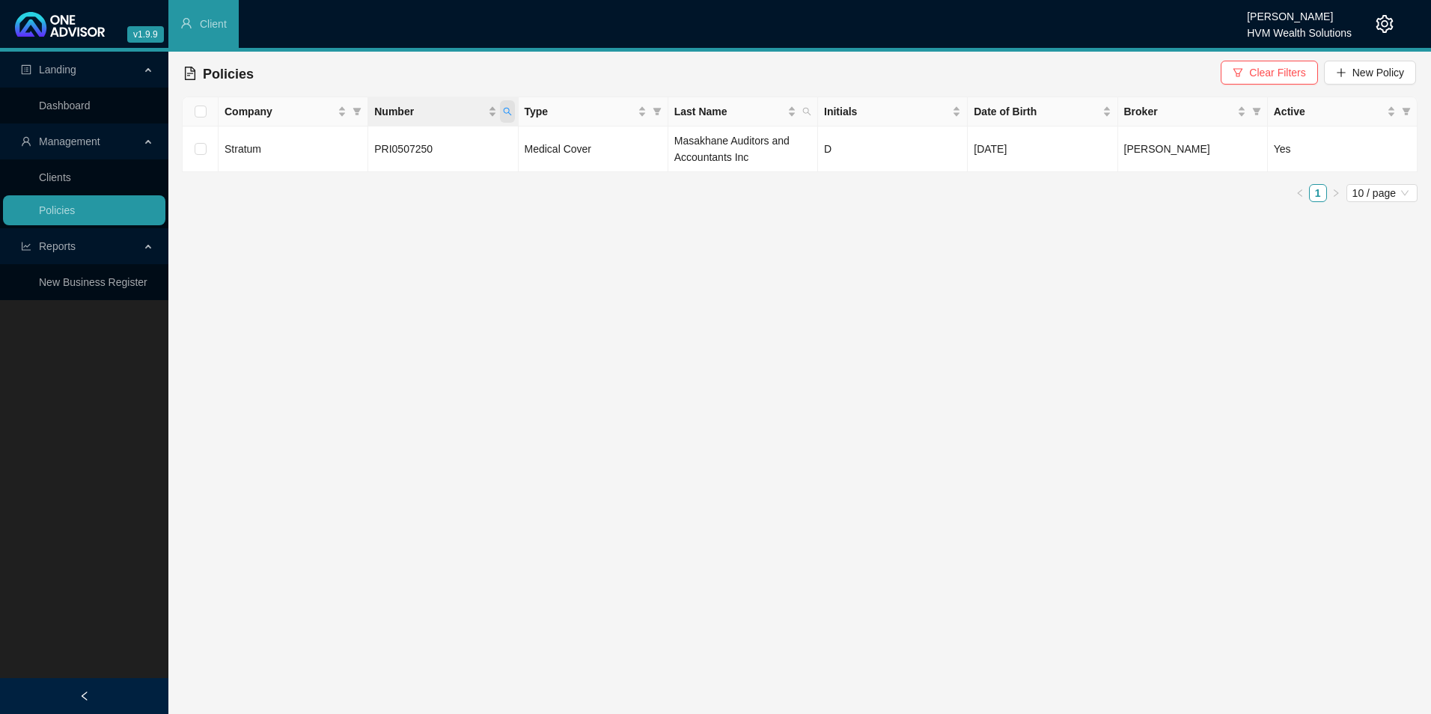
click at [510, 111] on icon "search" at bounding box center [507, 111] width 9 height 9
drag, startPoint x: 448, startPoint y: 146, endPoint x: 368, endPoint y: 148, distance: 80.1
click at [368, 148] on input "PRI0507250" at bounding box center [438, 144] width 141 height 24
paste input "GAP0504061"
click at [421, 175] on span "Search" at bounding box center [409, 170] width 33 height 16
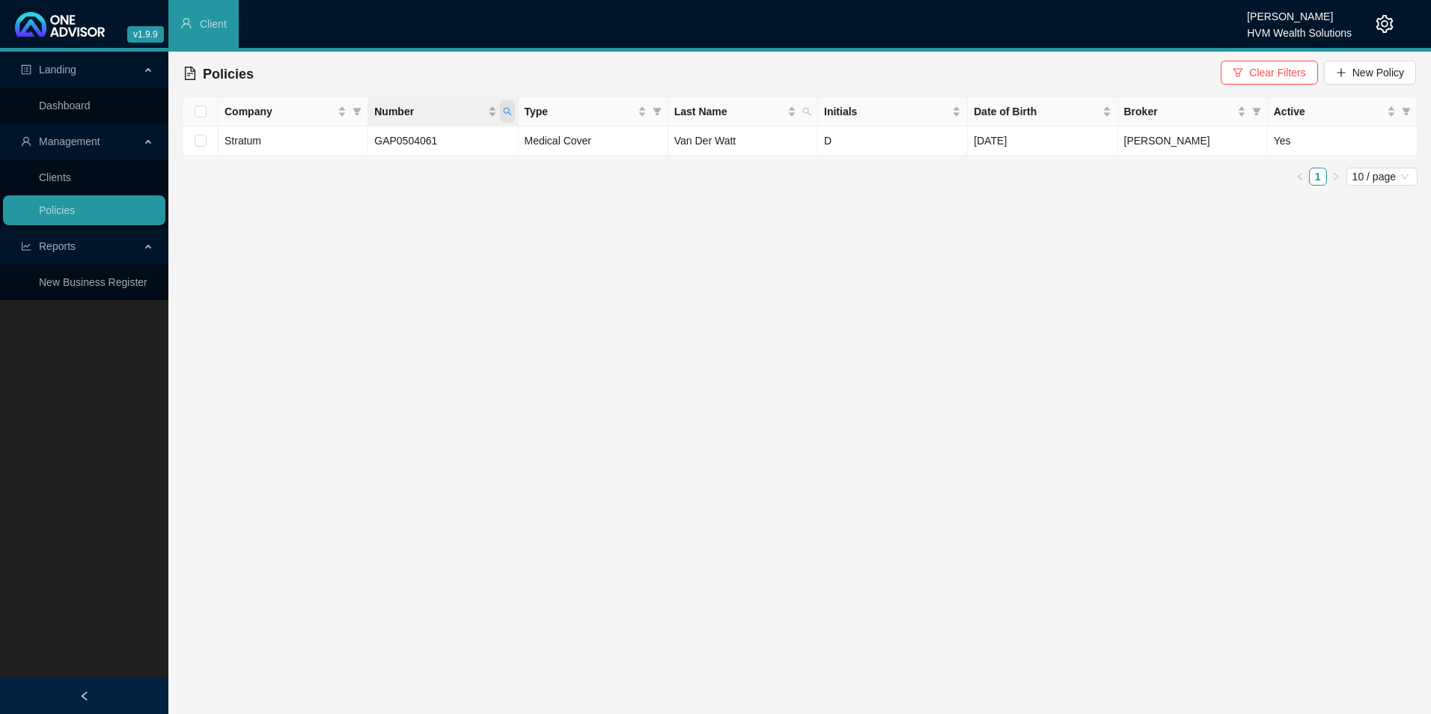
click at [508, 112] on icon "search" at bounding box center [507, 111] width 9 height 9
drag, startPoint x: 435, startPoint y: 144, endPoint x: 370, endPoint y: 144, distance: 65.1
click at [370, 144] on input "GAP0504061" at bounding box center [438, 144] width 141 height 24
paste input "PRI0442907"
type input "PRI0442907"
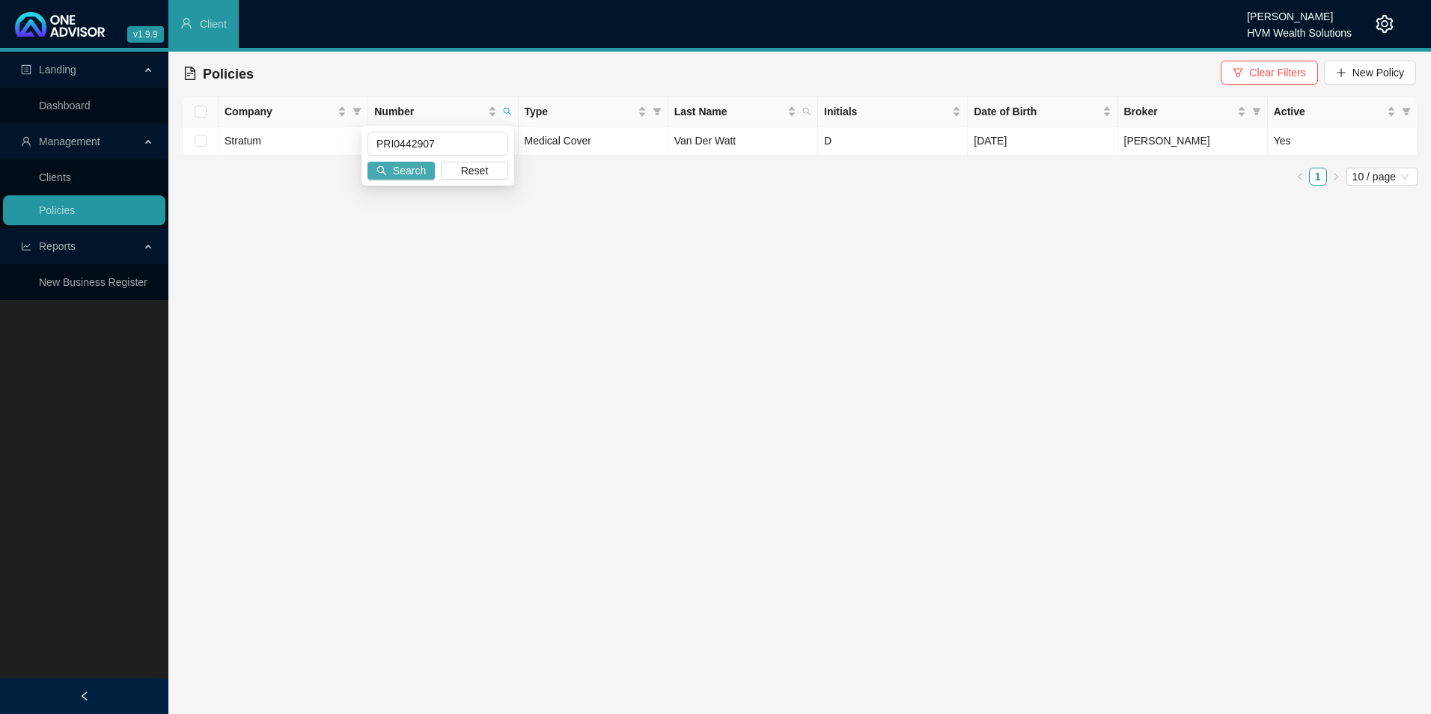
click at [427, 168] on button "Search" at bounding box center [401, 171] width 67 height 18
click at [1390, 25] on icon "setting" at bounding box center [1385, 24] width 18 height 18
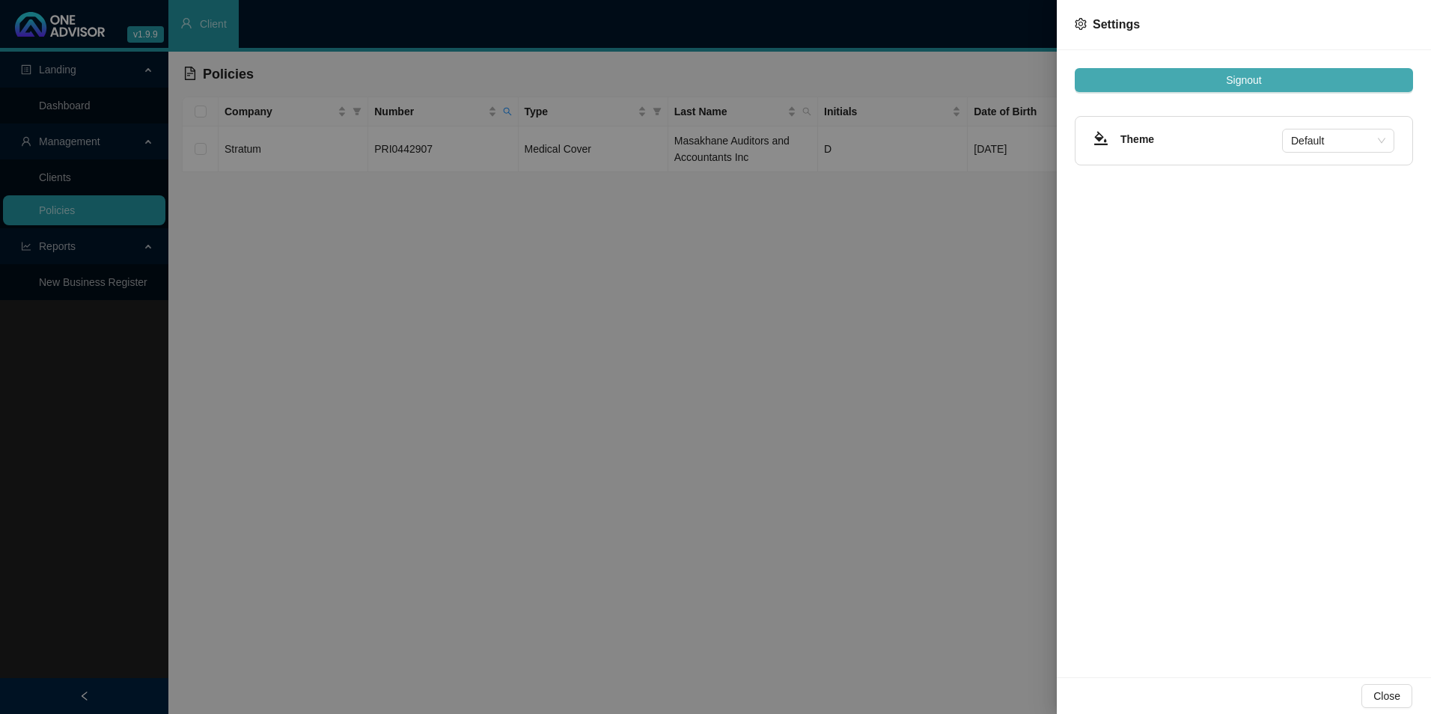
click at [1161, 69] on button "Signout" at bounding box center [1244, 80] width 338 height 24
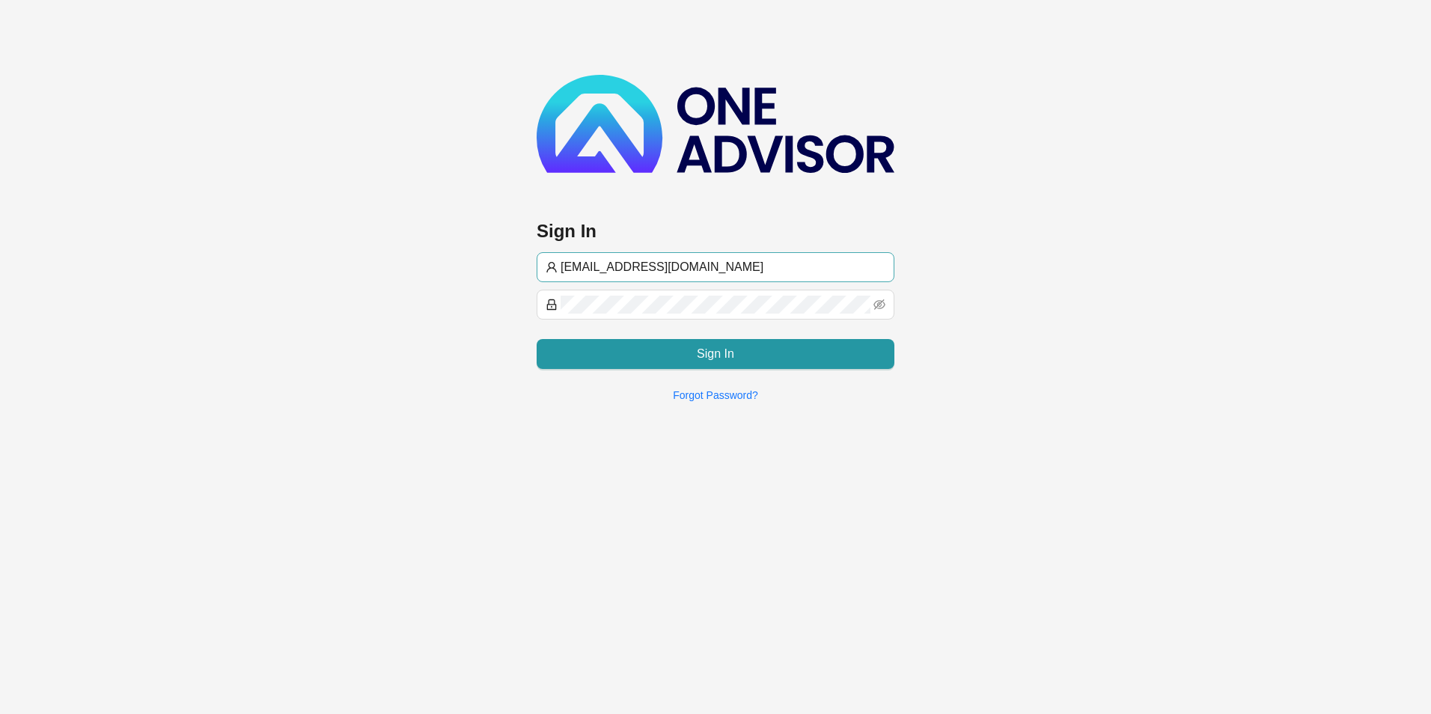
click at [639, 266] on input "[EMAIL_ADDRESS][DOMAIN_NAME]" at bounding box center [723, 267] width 325 height 18
type input "[PERSON_NAME]@hvmws"
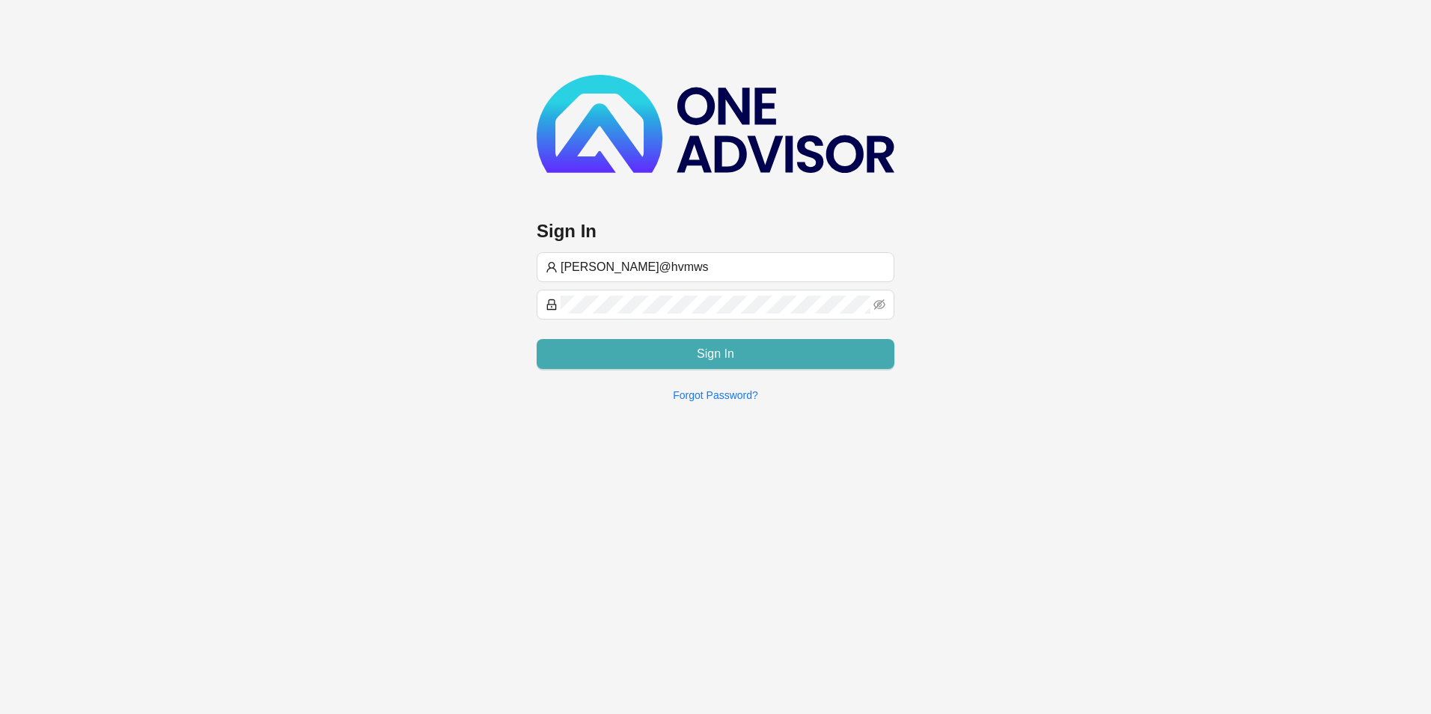
click at [636, 361] on button "Sign In" at bounding box center [716, 354] width 358 height 30
